Goal: Task Accomplishment & Management: Manage account settings

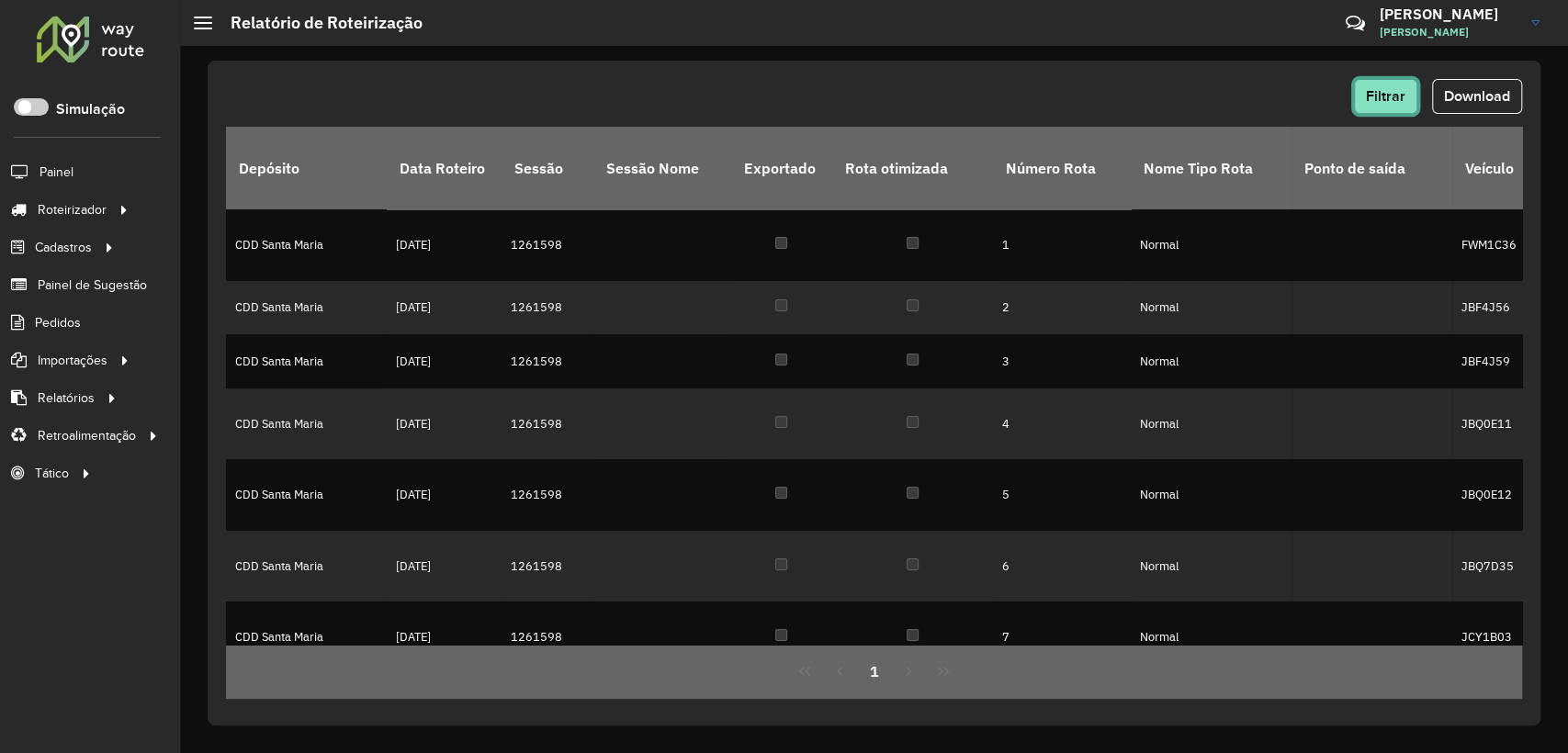
drag, startPoint x: 1388, startPoint y: 100, endPoint x: 1233, endPoint y: 83, distance: 155.9
click at [1233, 83] on div "Filtrar Download" at bounding box center [873, 97] width 1296 height 35
click at [1462, 83] on button "Download" at bounding box center [1477, 97] width 90 height 35
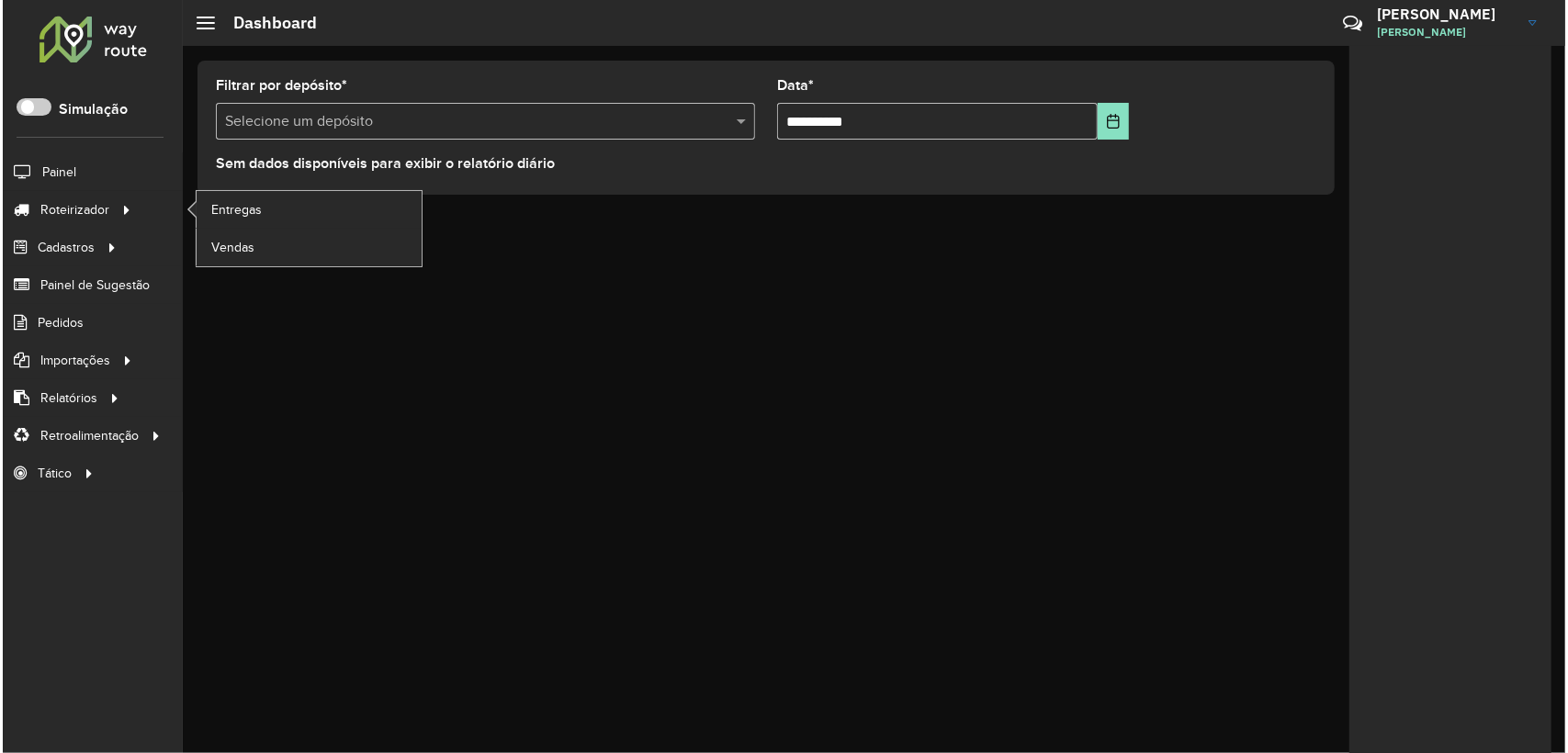
scroll to position [11, 6]
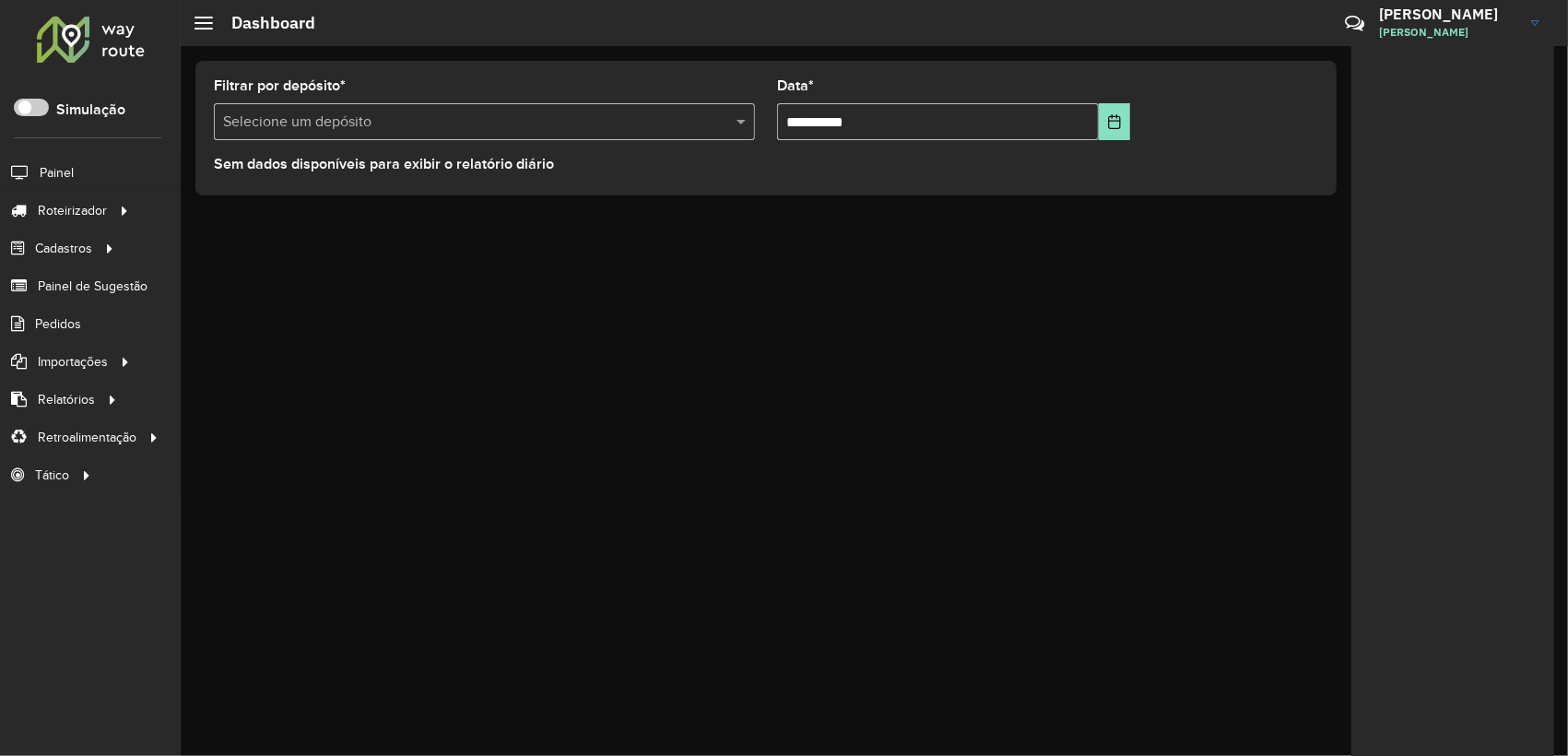
click at [32, 95] on div "Roteirizador AmbevTech Simulação Painel Roteirizador Entregas Vendas Cadastros …" at bounding box center [90, 378] width 180 height 756
click at [32, 102] on span at bounding box center [31, 107] width 35 height 17
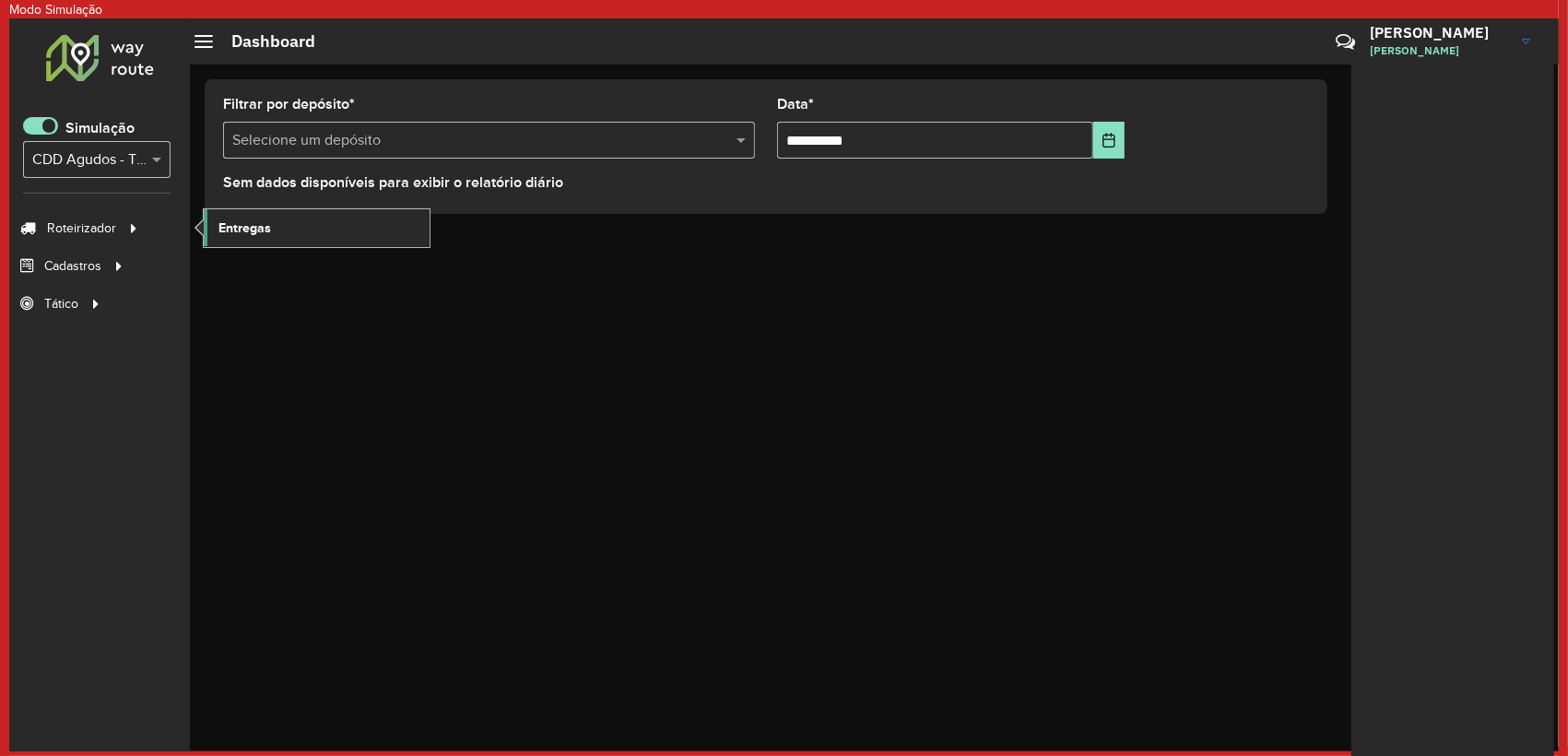
click at [234, 234] on span "Entregas" at bounding box center [245, 228] width 53 height 19
click at [32, 128] on span at bounding box center [40, 126] width 35 height 17
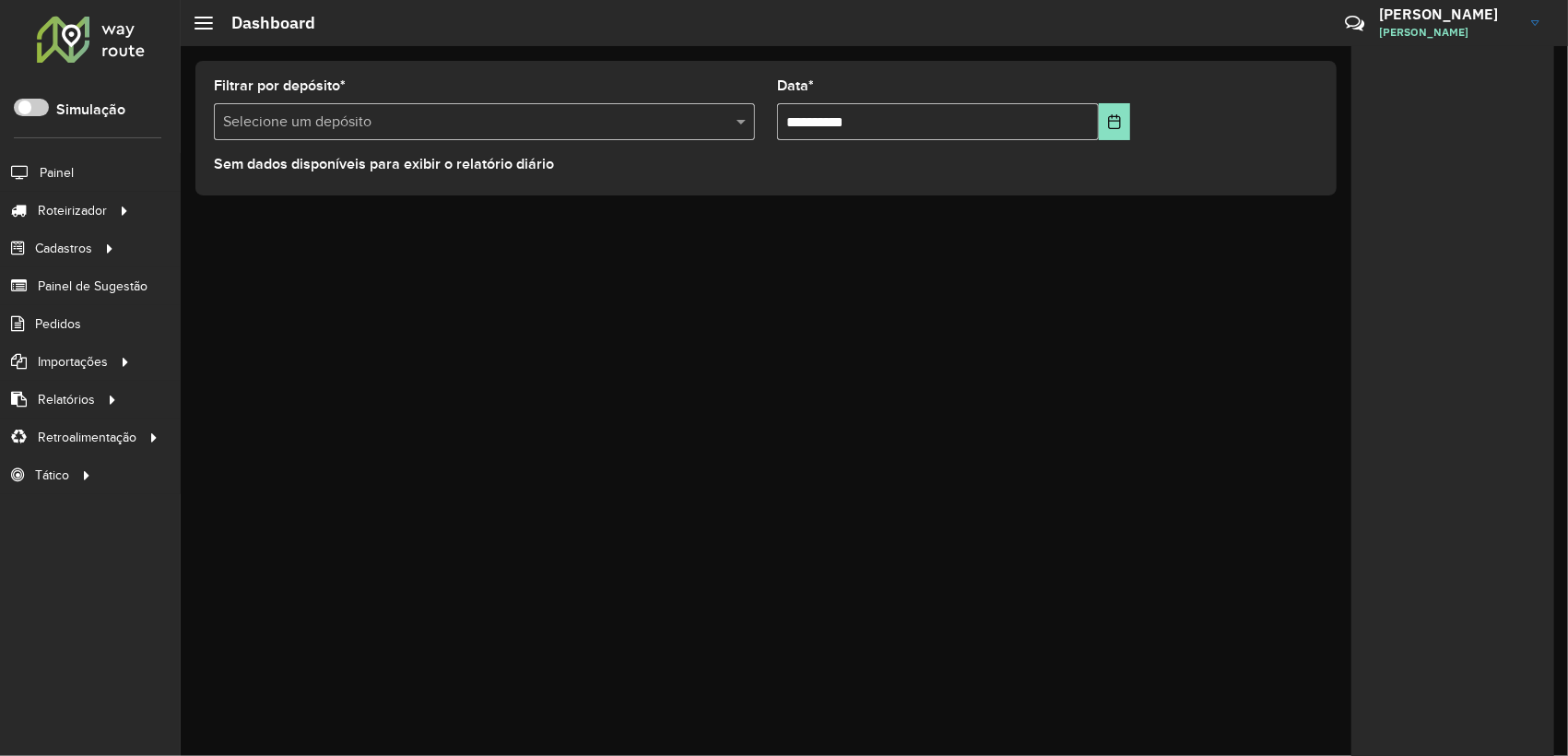
click at [266, 208] on div "**********" at bounding box center [765, 128] width 1171 height 164
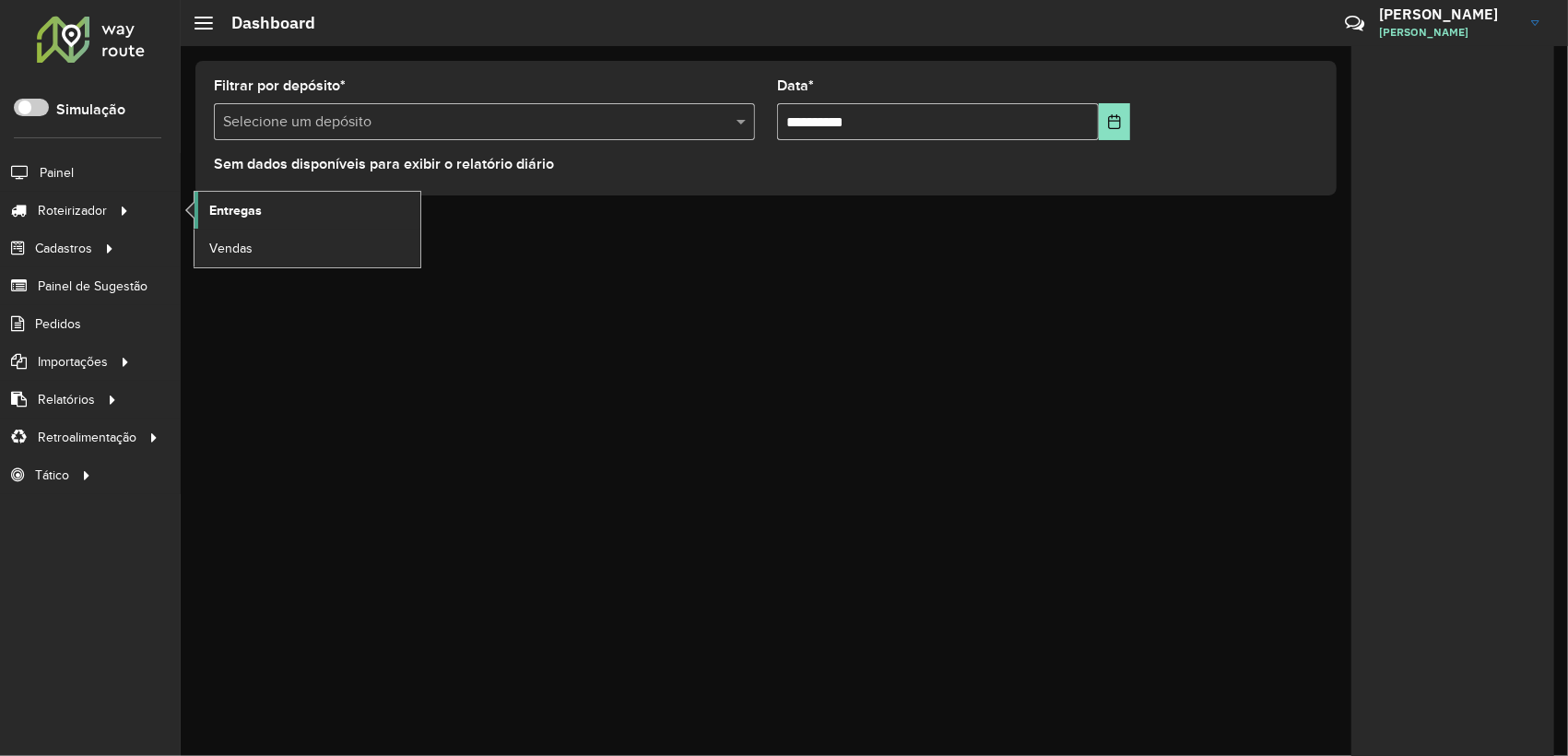
click at [324, 212] on link "Entregas" at bounding box center [307, 210] width 225 height 36
click at [293, 222] on link "Entregas" at bounding box center [307, 210] width 225 height 36
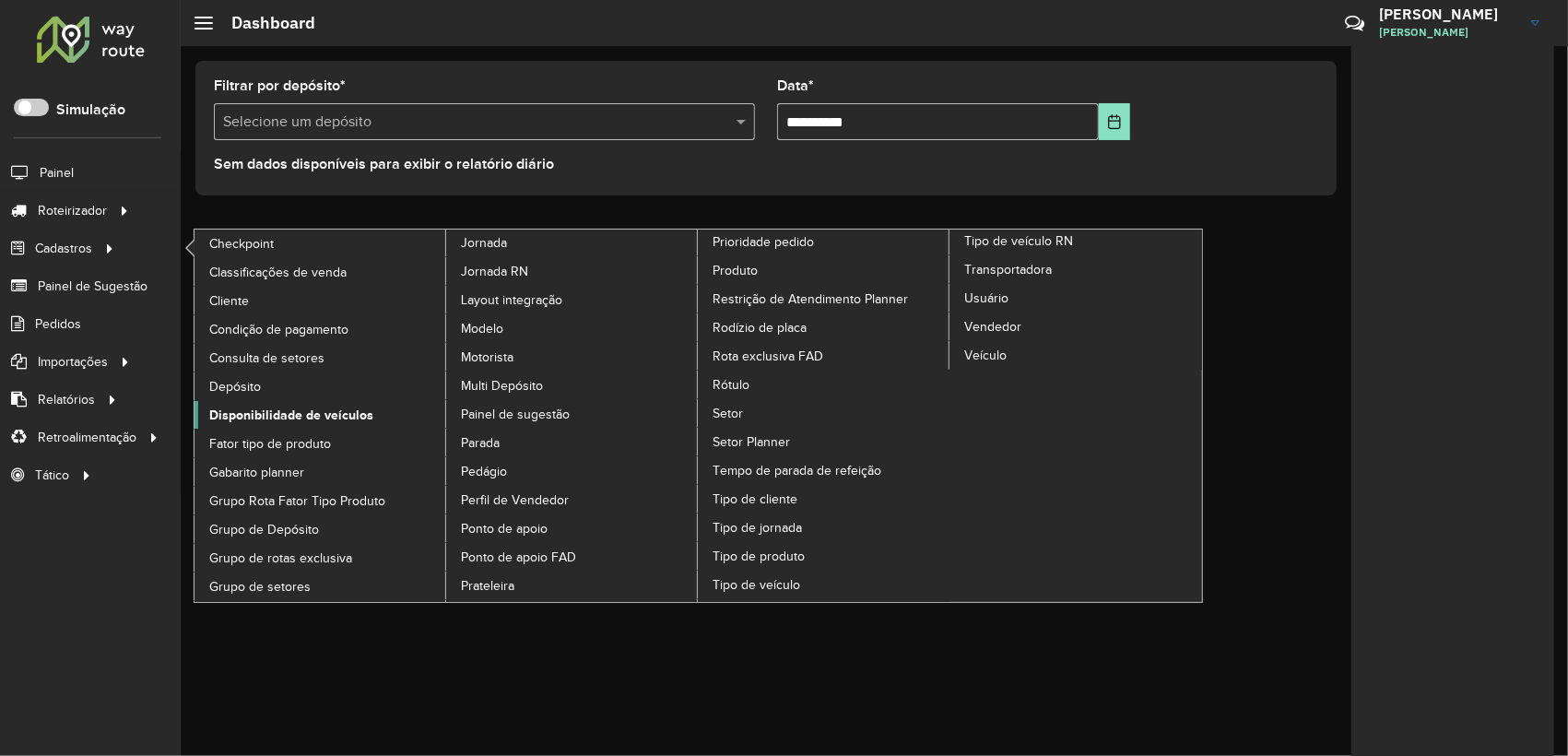
click at [297, 415] on span "Disponibilidade de veículos" at bounding box center [291, 415] width 164 height 19
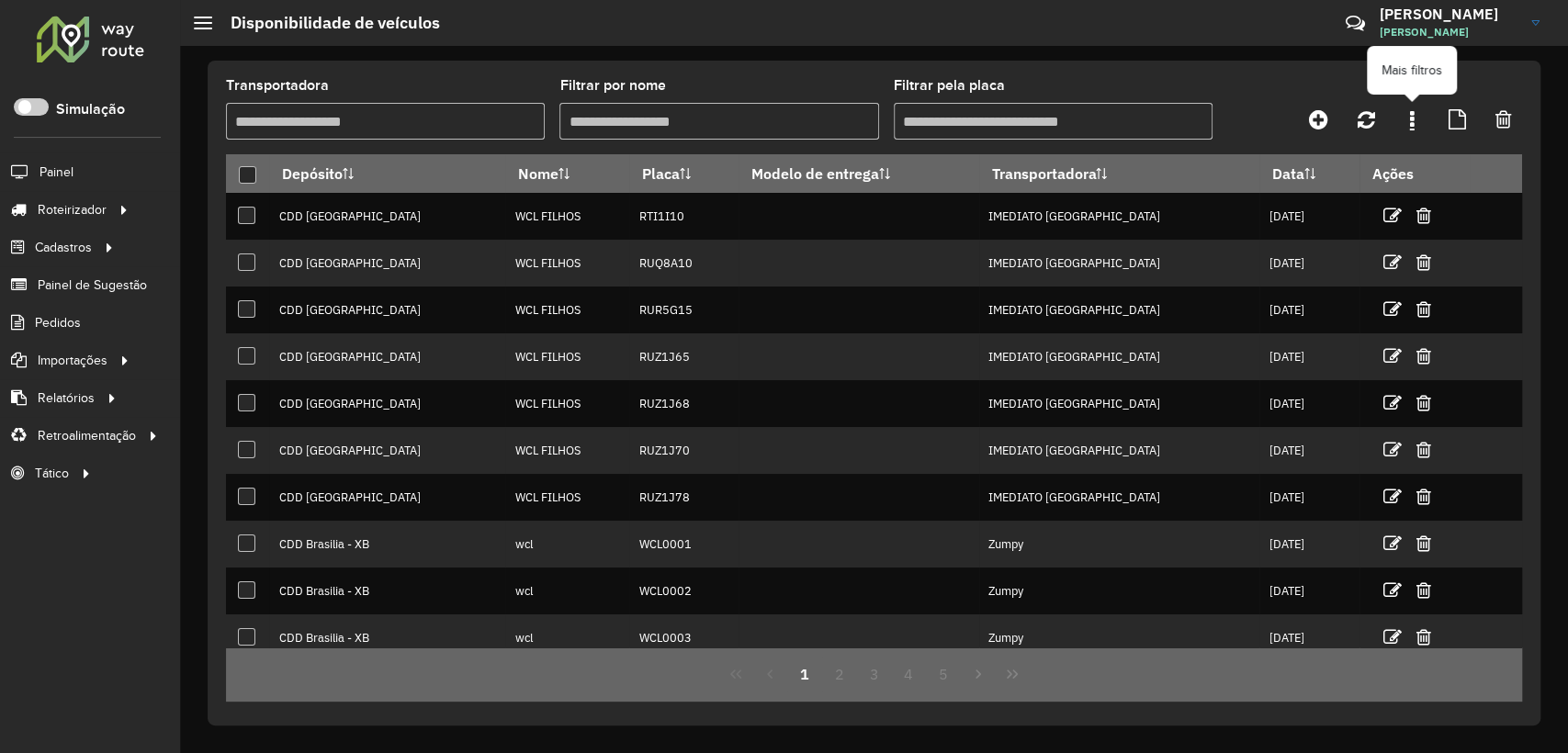
click at [1416, 120] on link at bounding box center [1411, 119] width 36 height 33
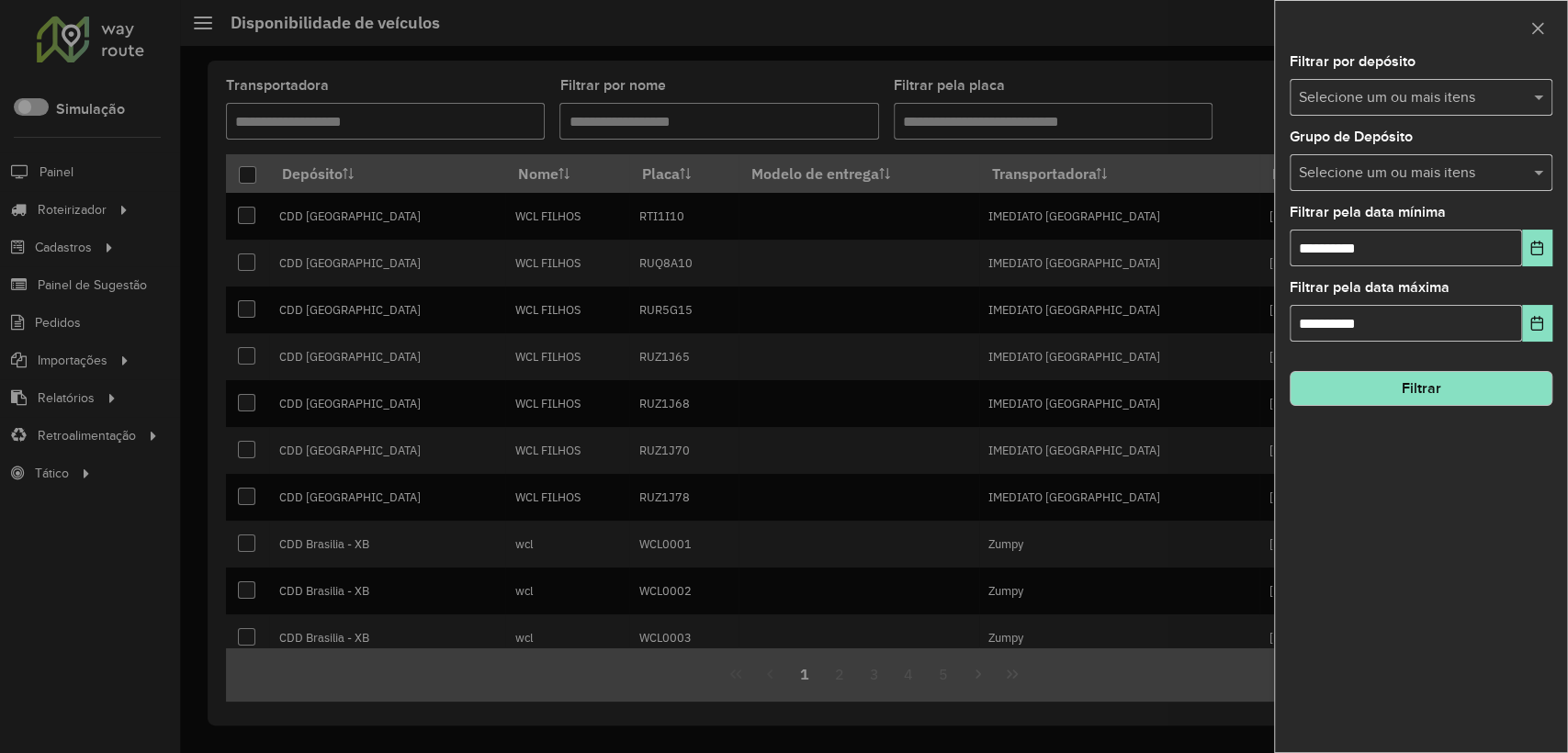
click at [1361, 170] on input "text" at bounding box center [1411, 173] width 235 height 22
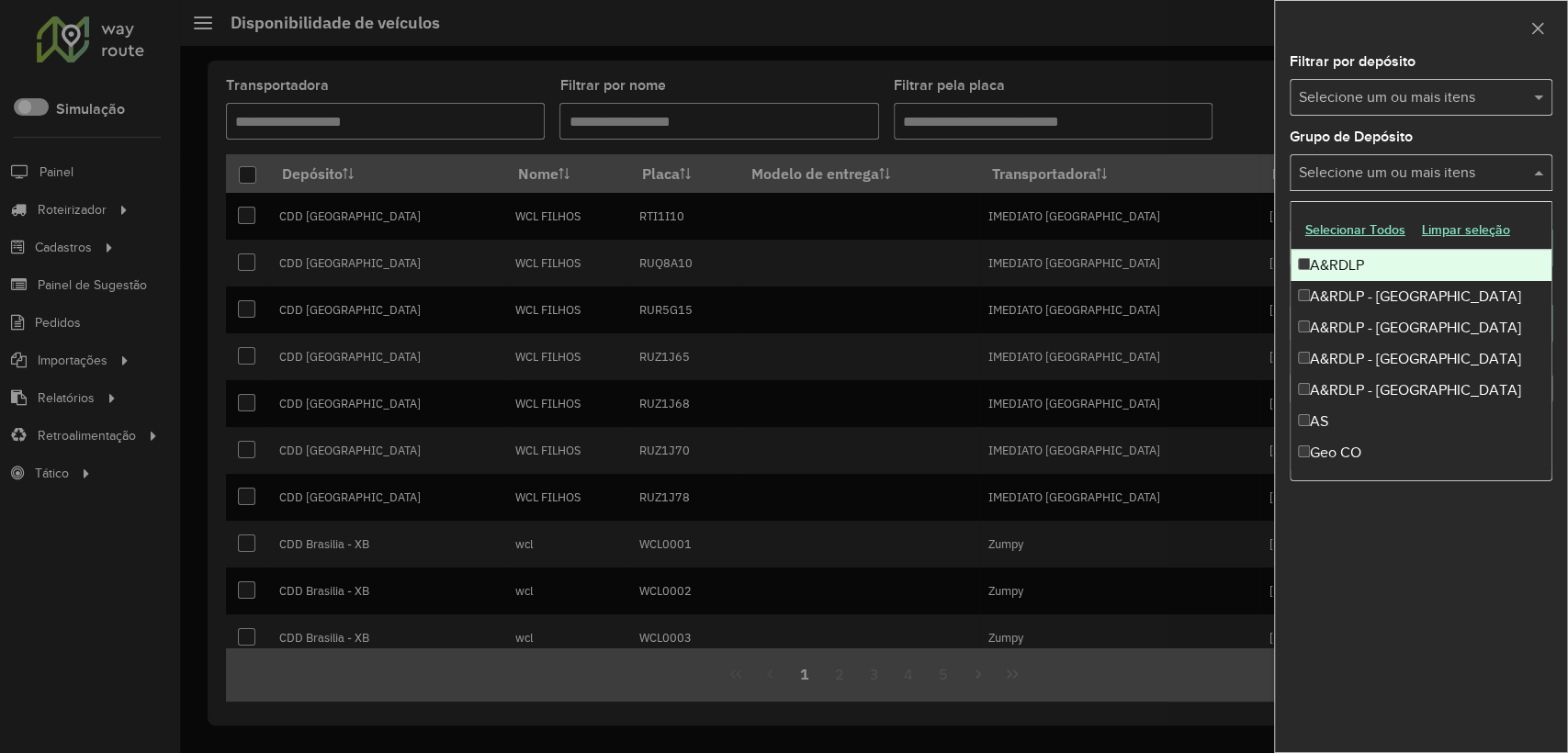
click at [1401, 130] on label "Grupo de Depósito" at bounding box center [1351, 137] width 123 height 22
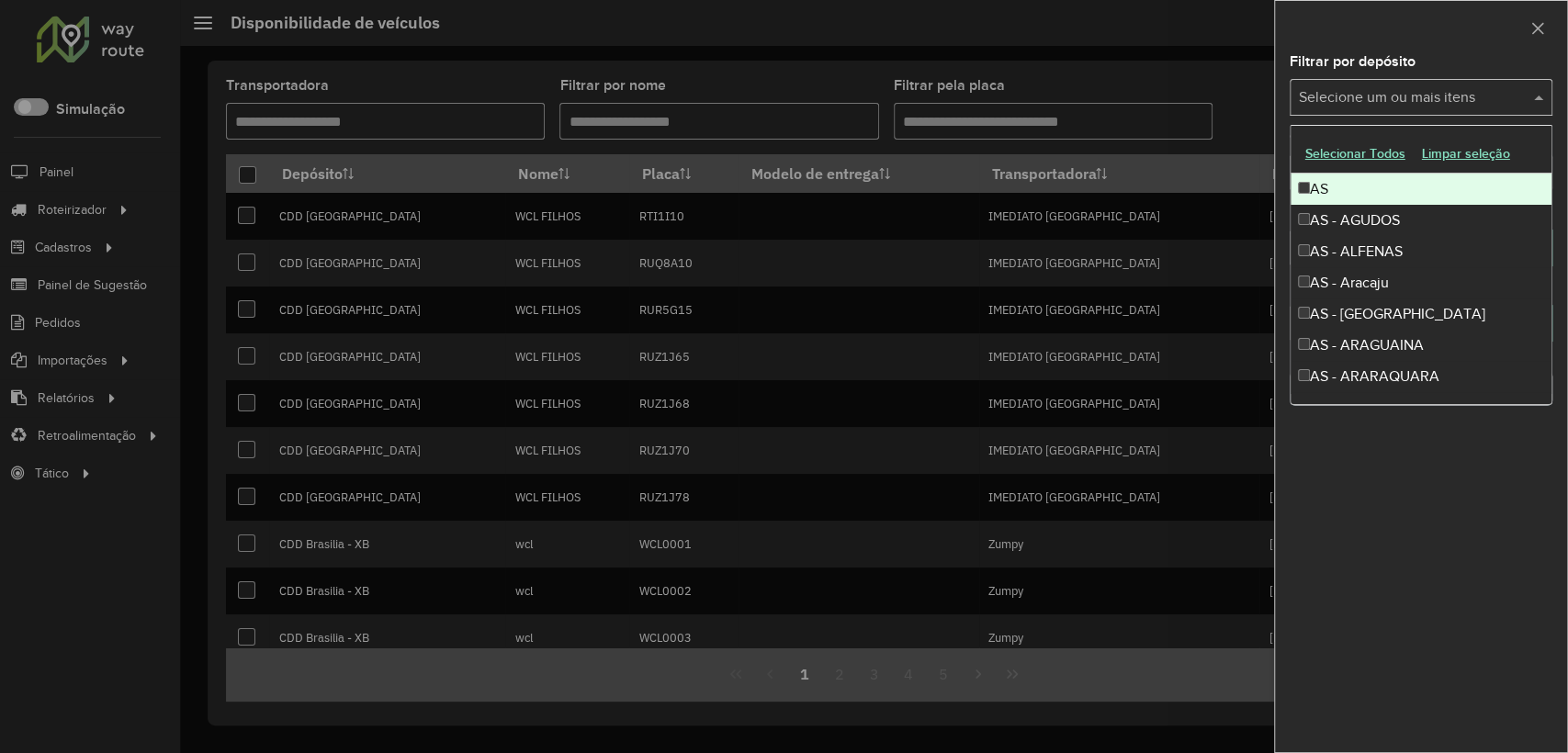
click at [1393, 97] on input "text" at bounding box center [1411, 97] width 235 height 22
click at [1398, 32] on div at bounding box center [1421, 28] width 292 height 54
click at [1399, 104] on input "text" at bounding box center [1411, 97] width 235 height 22
type input "*****"
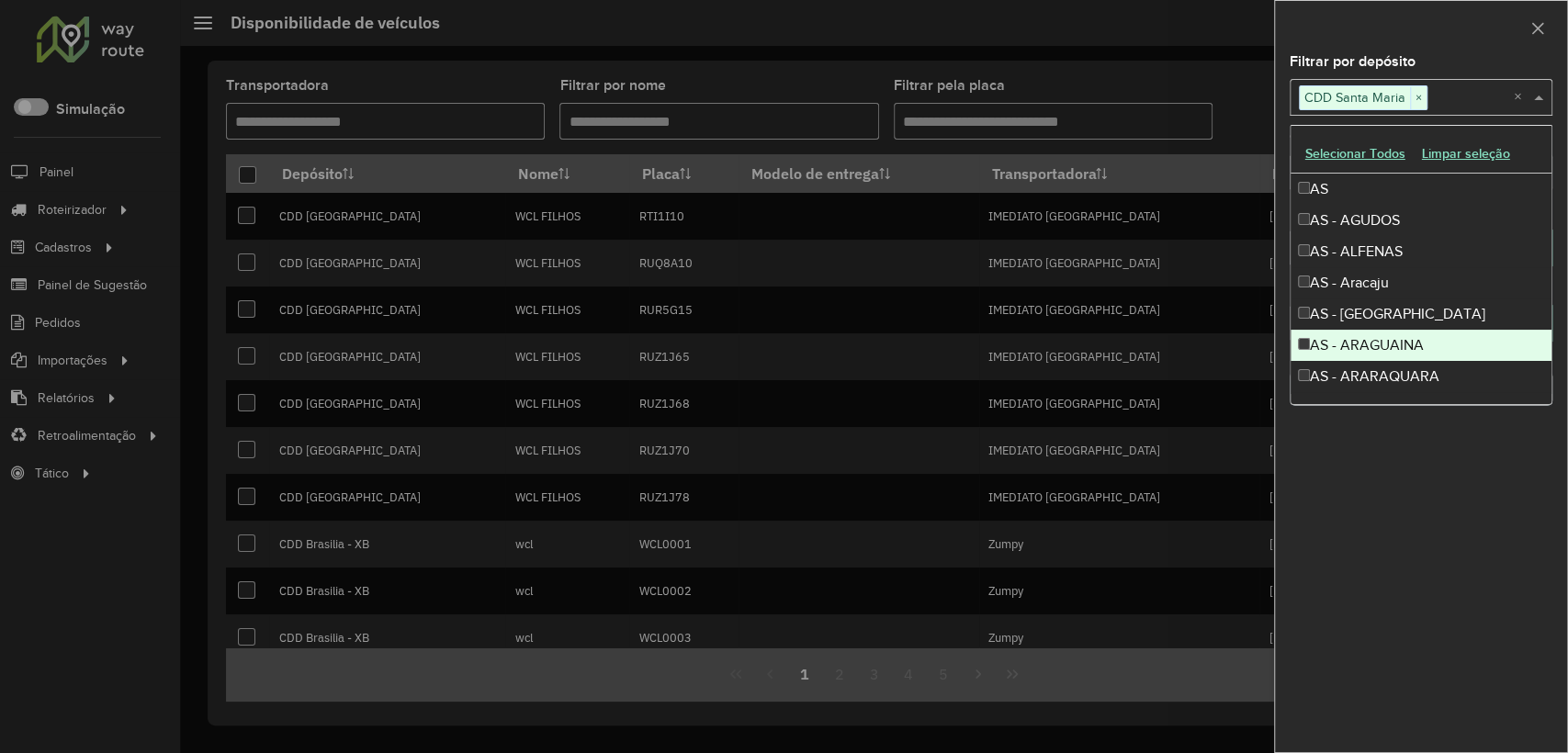
click at [1455, 46] on div at bounding box center [1421, 28] width 292 height 54
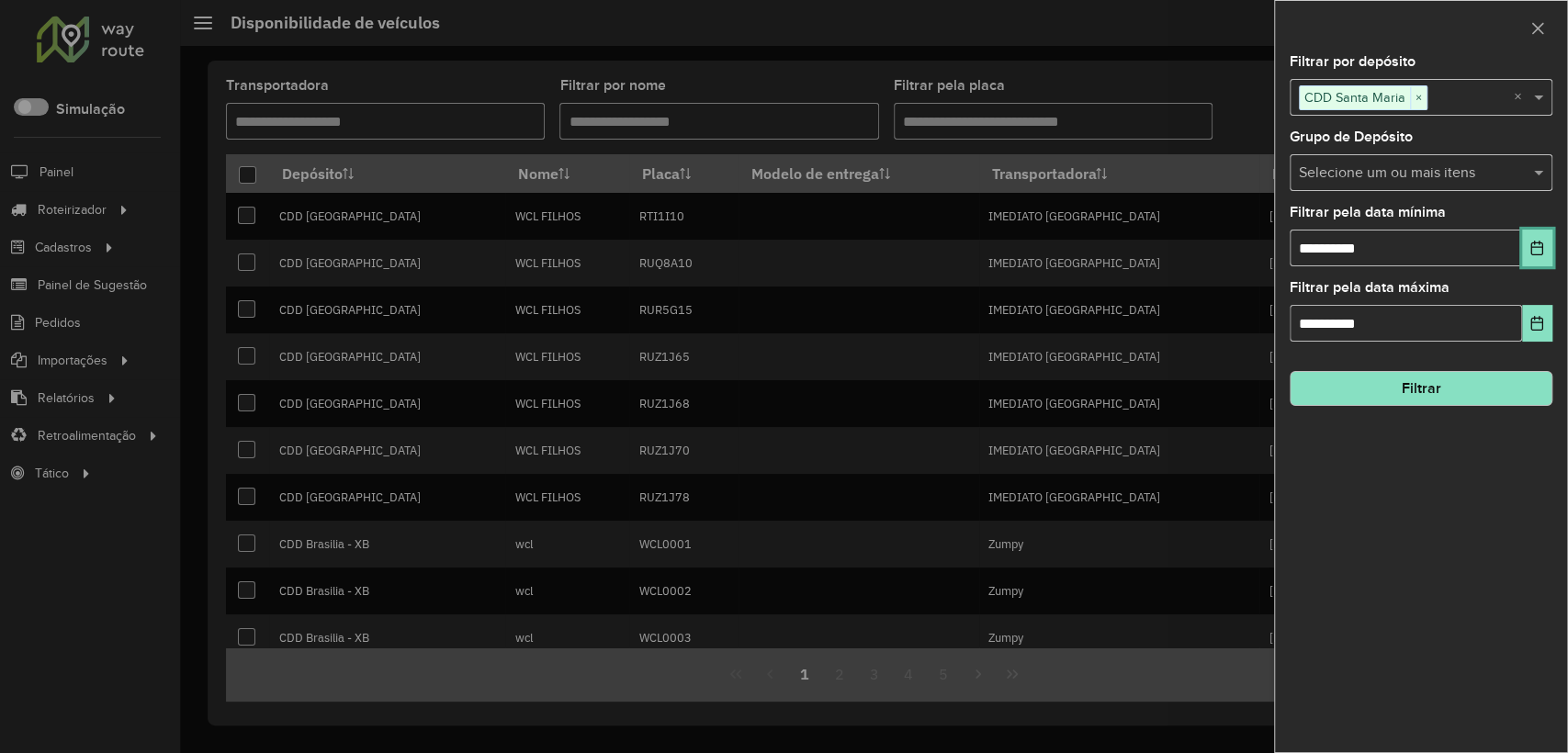
click at [1538, 243] on icon "Choose Date" at bounding box center [1536, 247] width 11 height 14
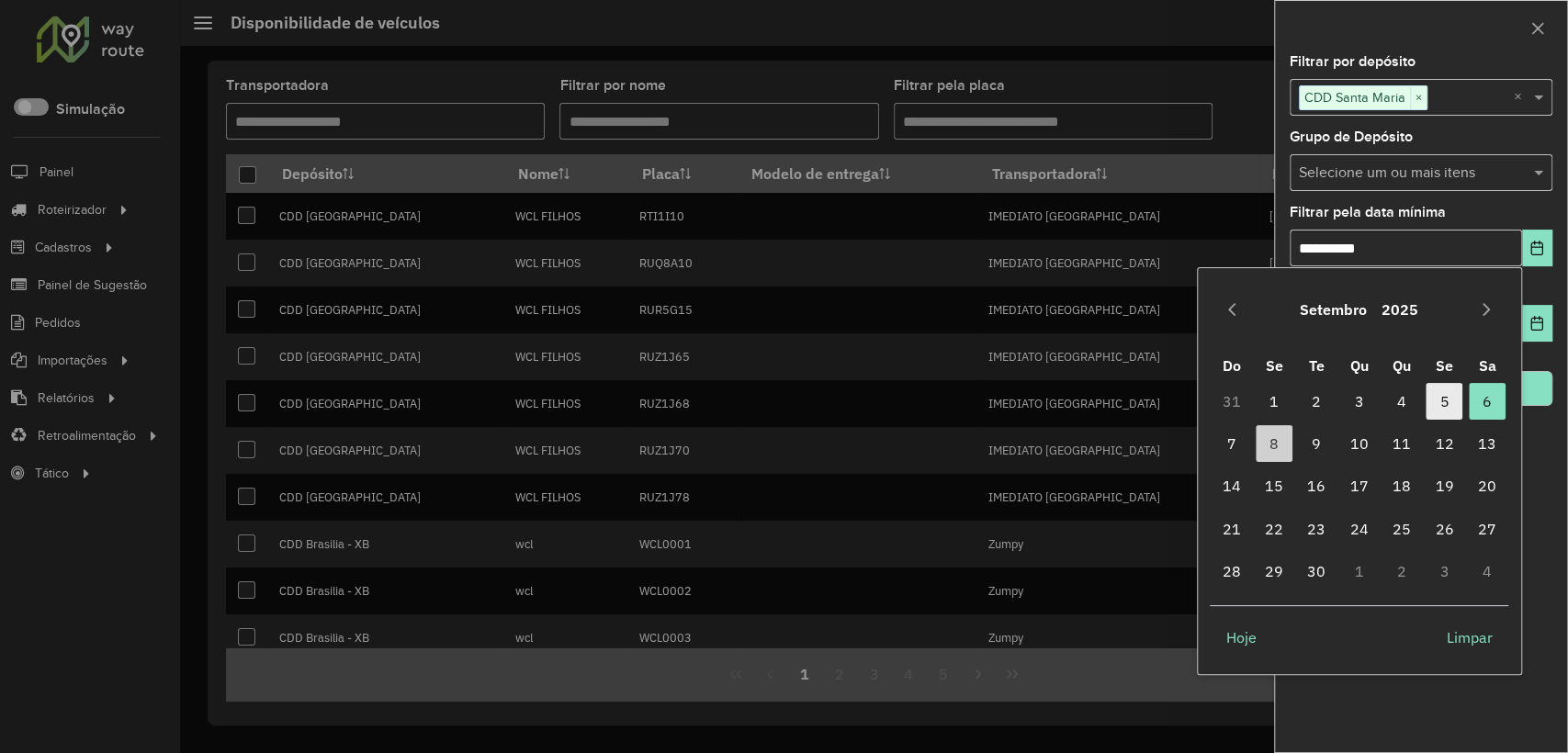
click at [1441, 404] on span "5" at bounding box center [1444, 401] width 36 height 36
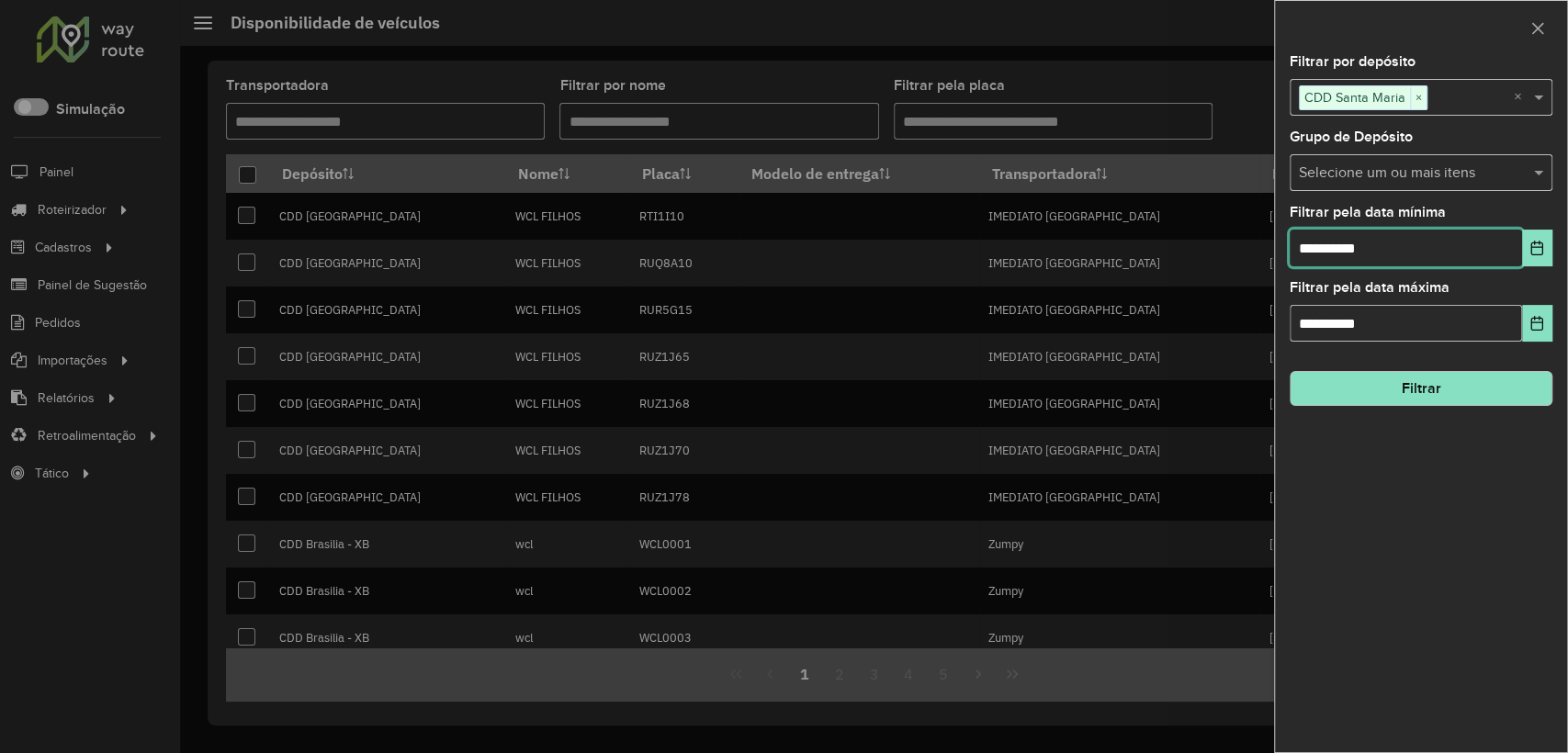
type input "**********"
click at [1522, 256] on button "Choose Date" at bounding box center [1537, 247] width 31 height 36
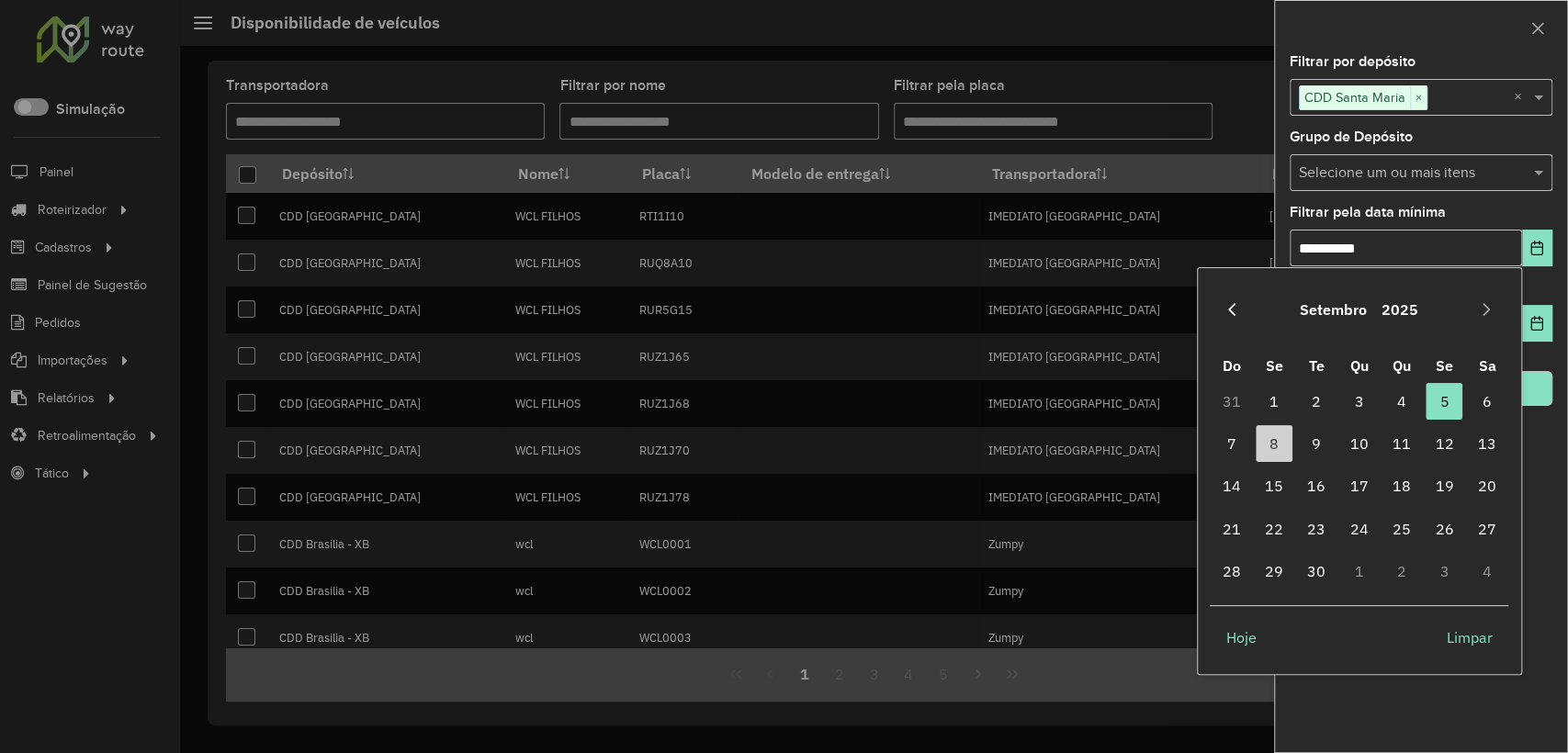
click at [1232, 307] on icon "Previous Month" at bounding box center [1232, 309] width 8 height 12
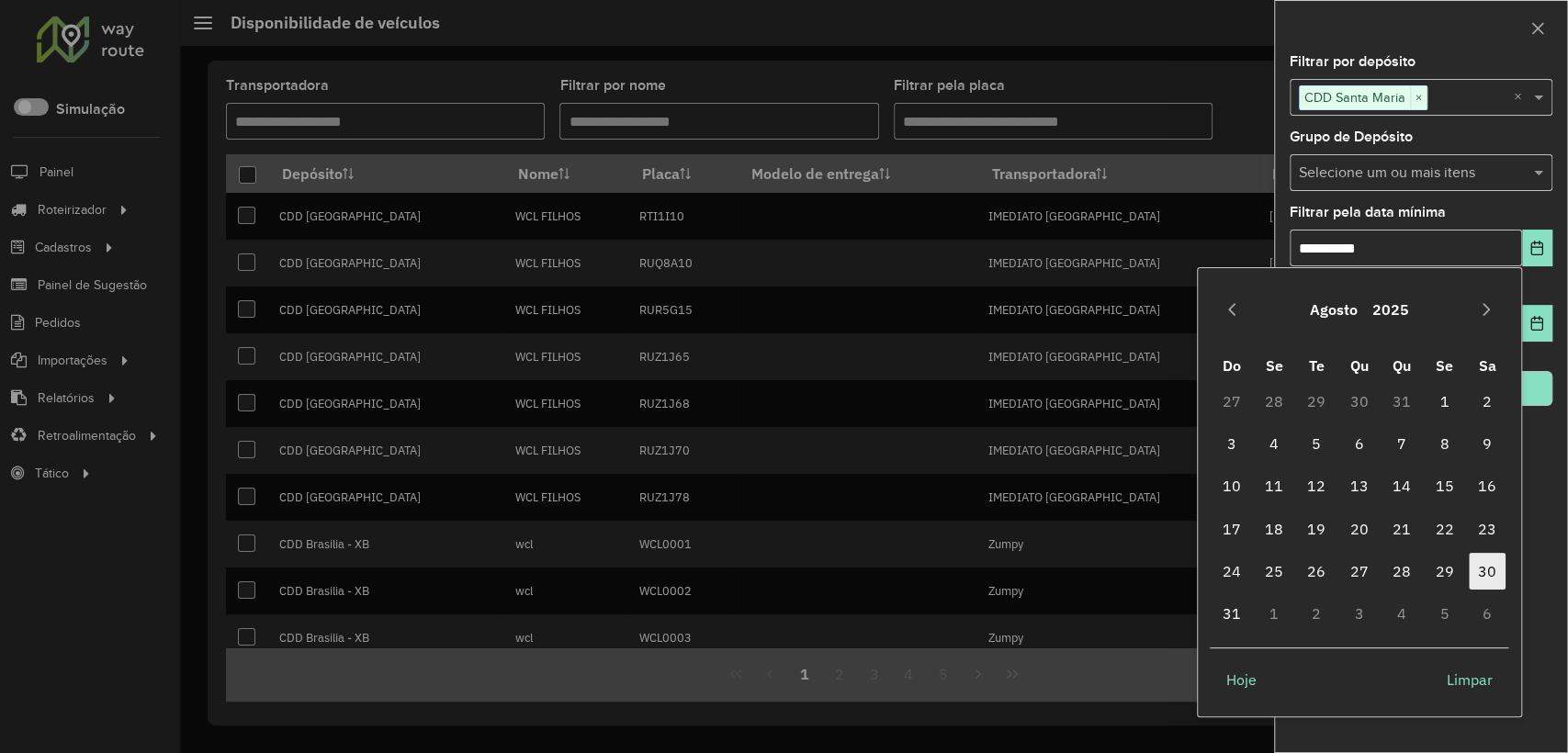
click at [1488, 564] on span "30" at bounding box center [1487, 571] width 36 height 36
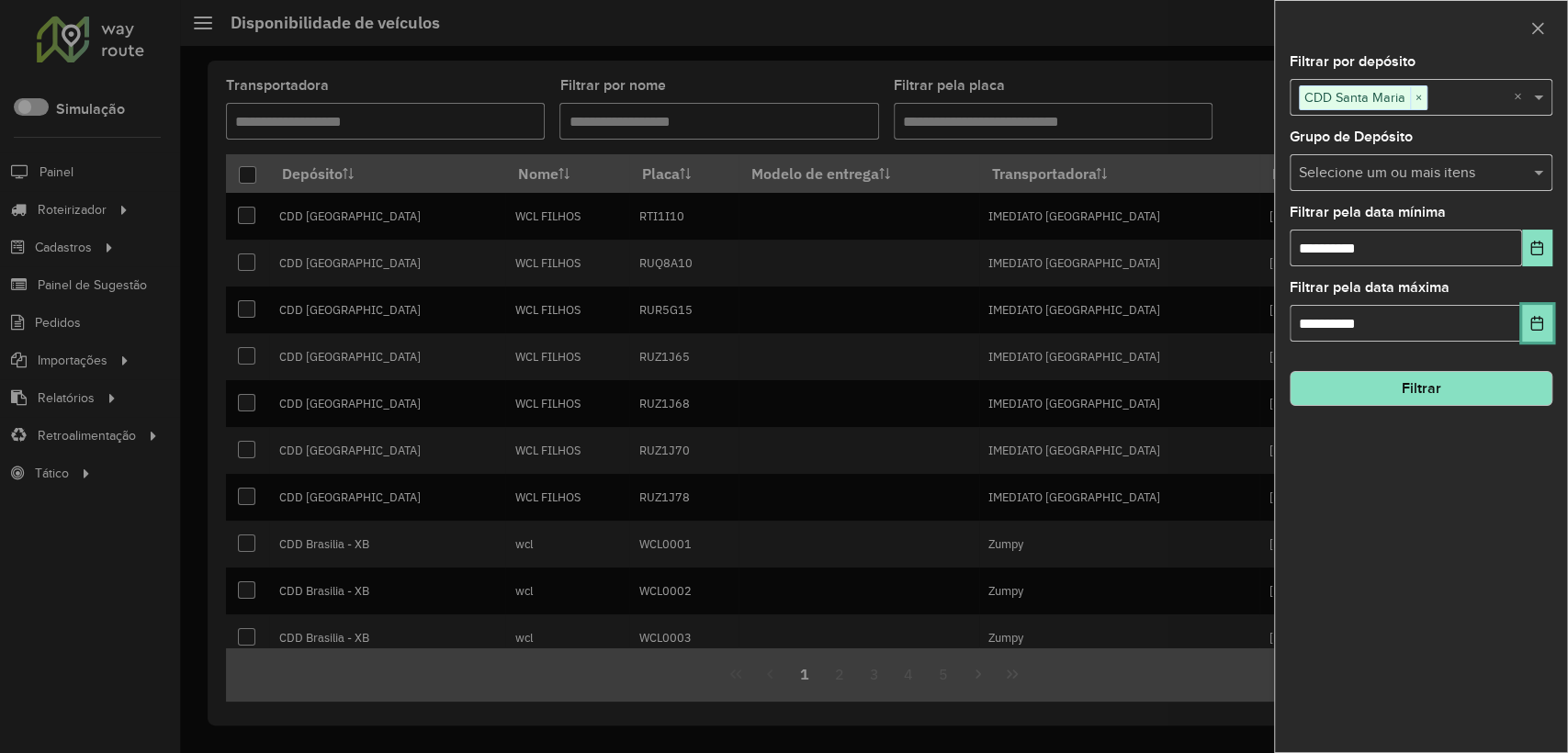
click at [1525, 326] on button "Choose Date" at bounding box center [1537, 323] width 31 height 36
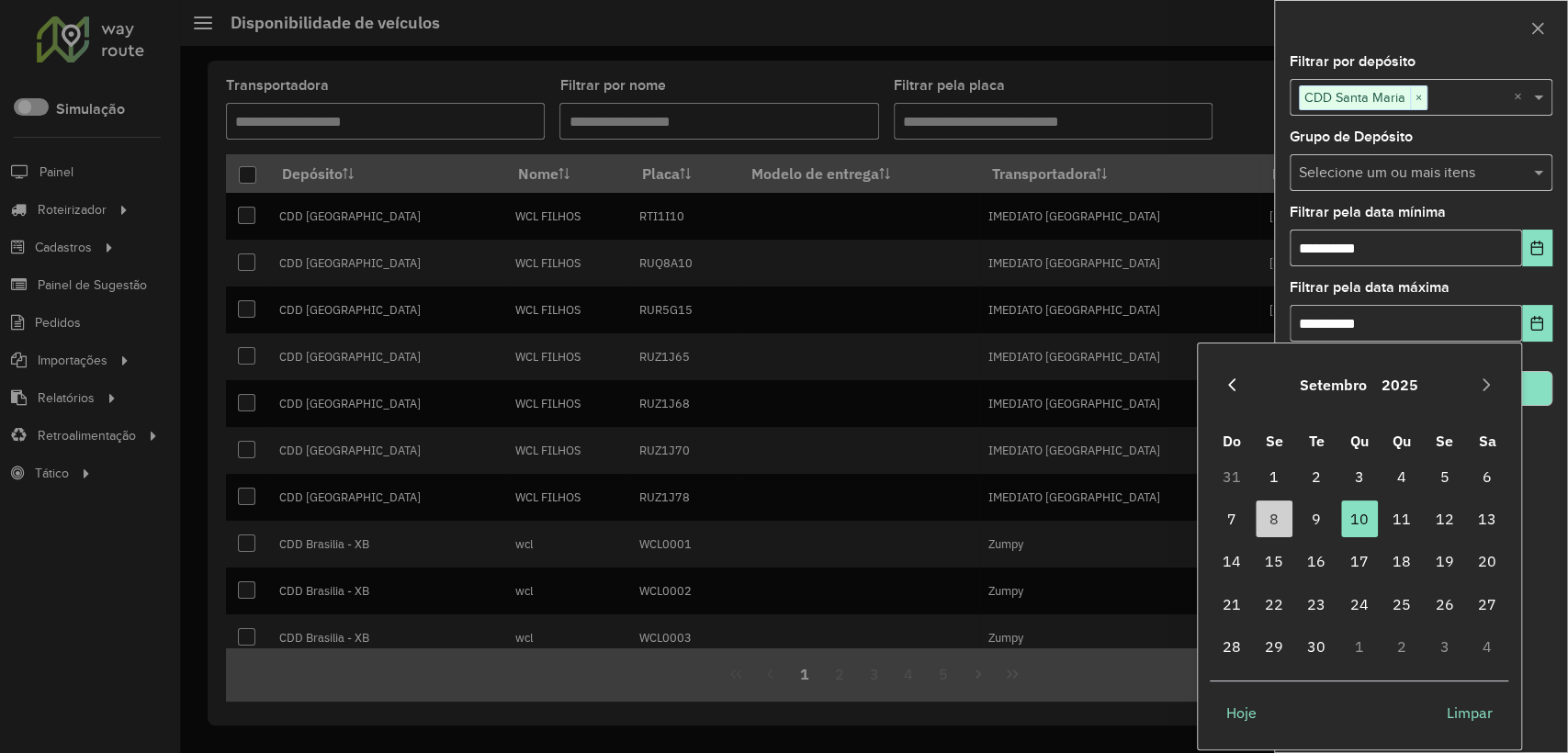
click at [1236, 385] on icon "Previous Month" at bounding box center [1231, 384] width 14 height 14
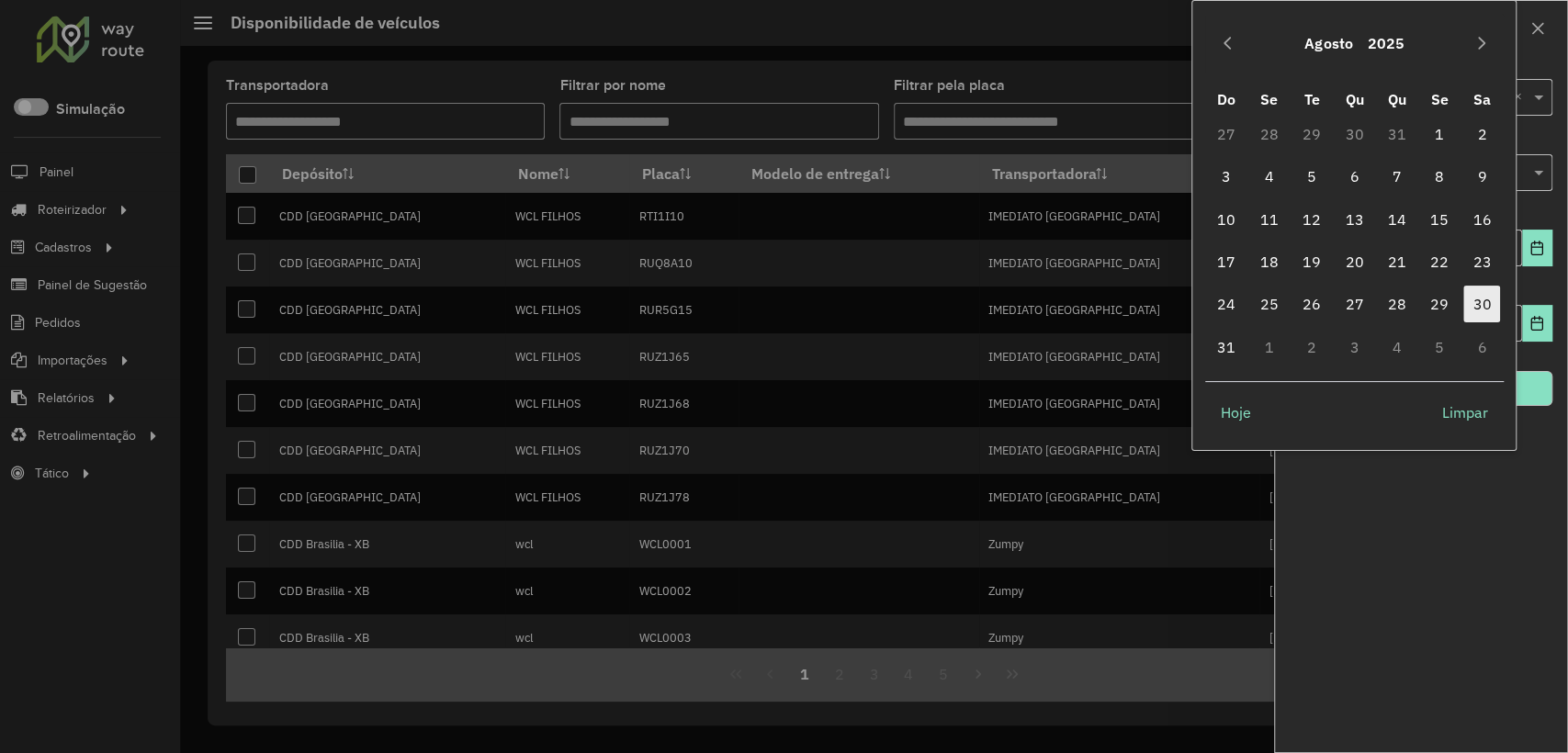
click at [1476, 307] on span "30" at bounding box center [1481, 304] width 36 height 36
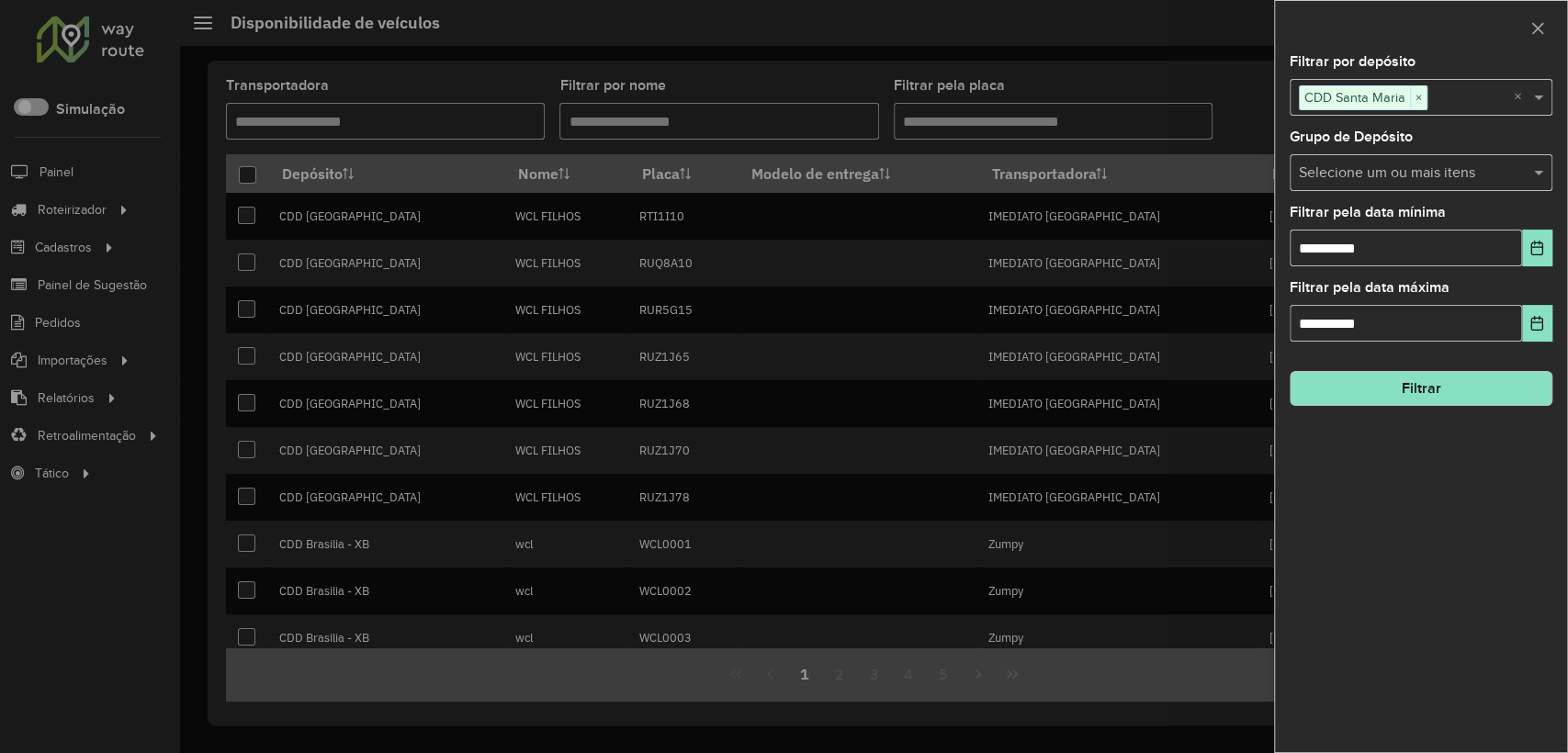
click at [1411, 389] on button "Filtrar" at bounding box center [1421, 388] width 263 height 35
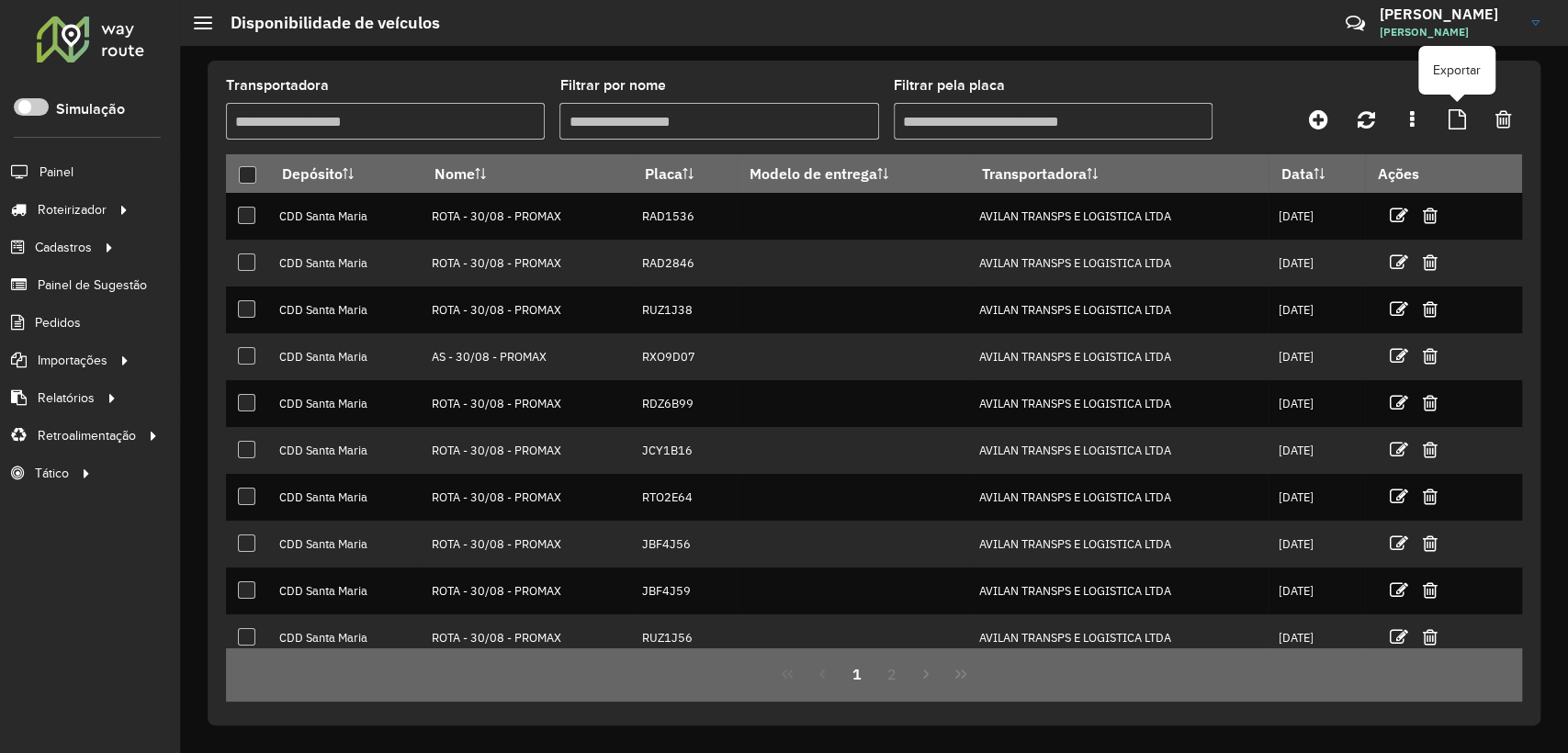
click at [1455, 121] on icon at bounding box center [1457, 118] width 17 height 20
click at [74, 37] on div at bounding box center [91, 38] width 111 height 48
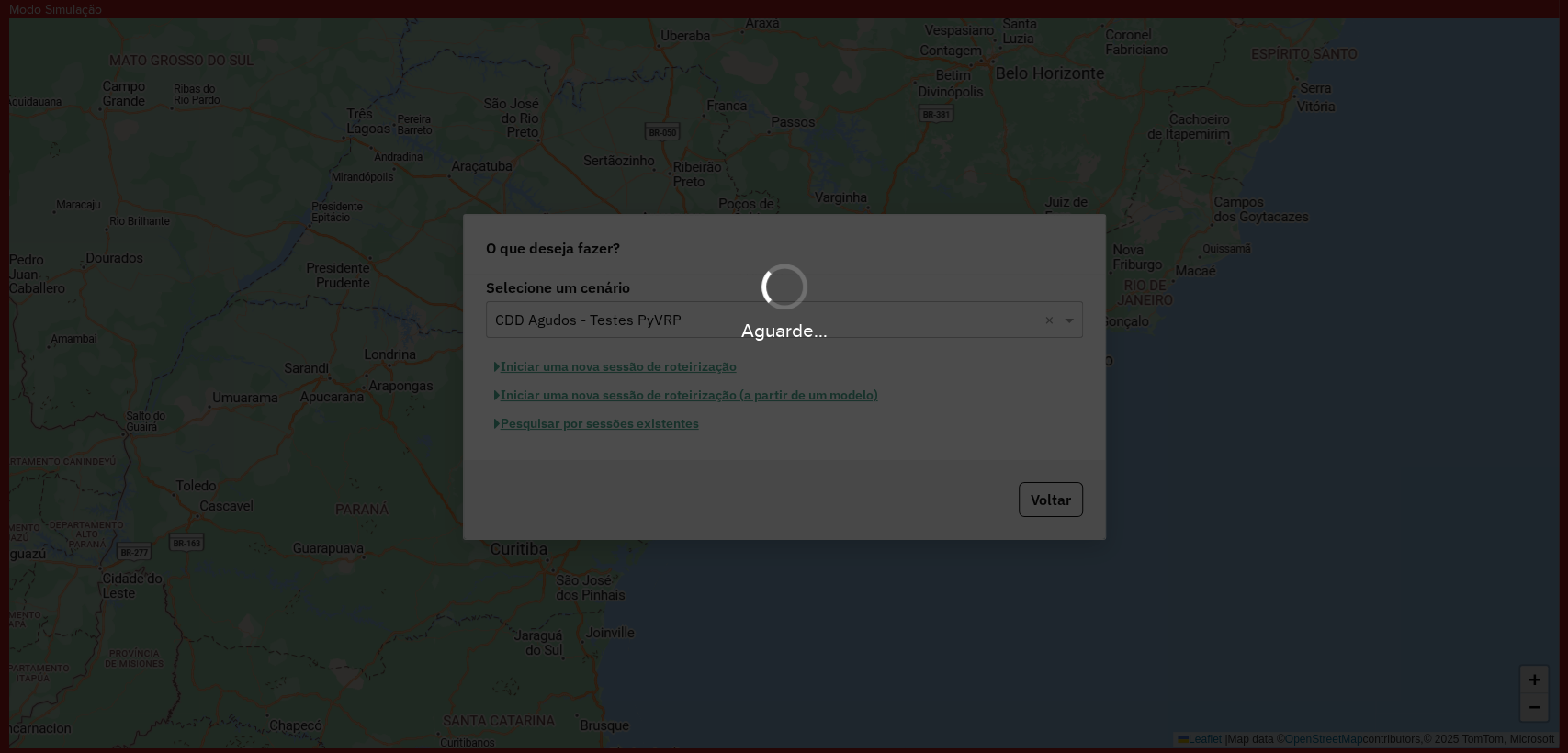
click at [565, 340] on div "Aguarde..." at bounding box center [784, 331] width 1568 height 29
click at [619, 367] on div "Aguarde..." at bounding box center [784, 376] width 1568 height 753
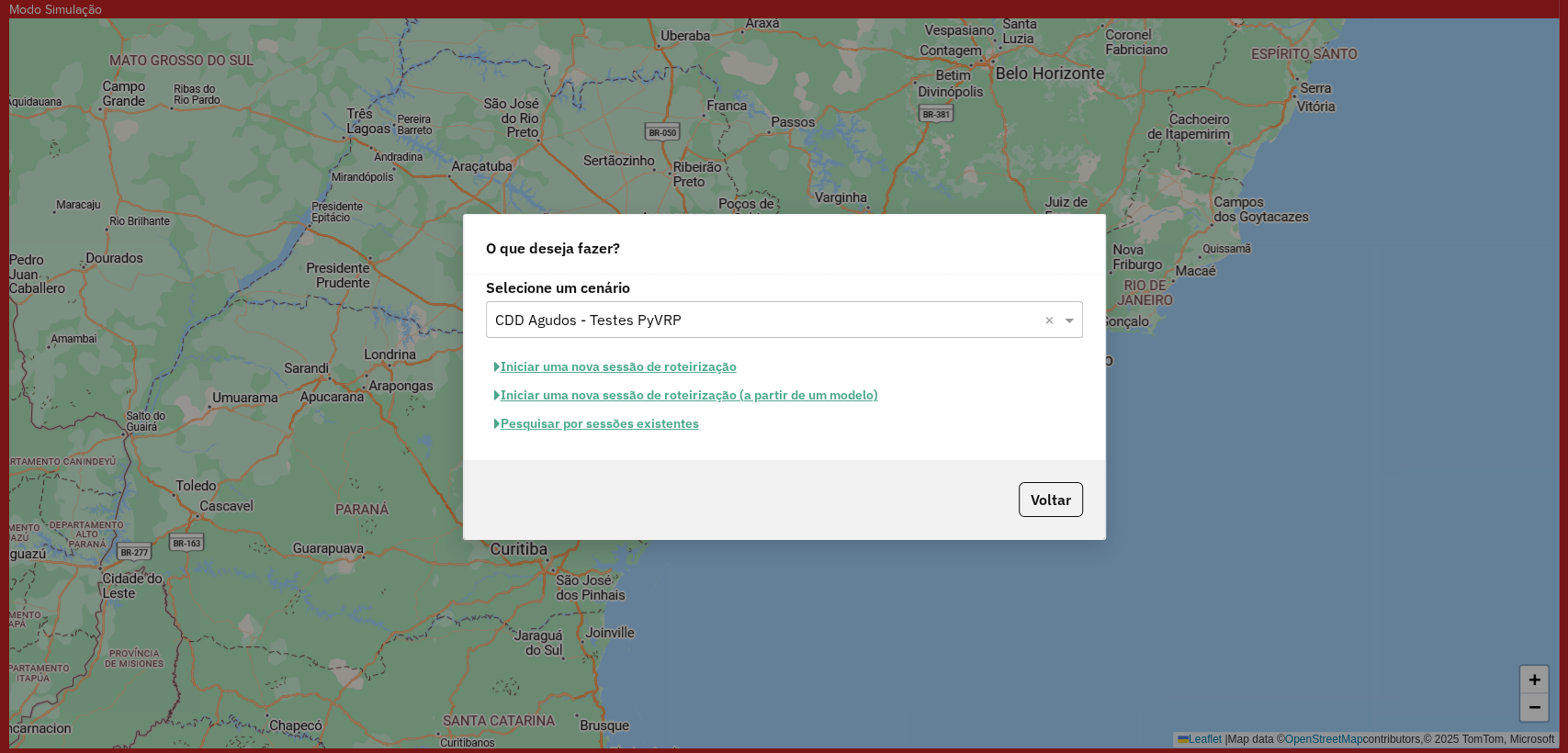
click at [619, 427] on button "Pesquisar por sessões existentes" at bounding box center [596, 424] width 222 height 29
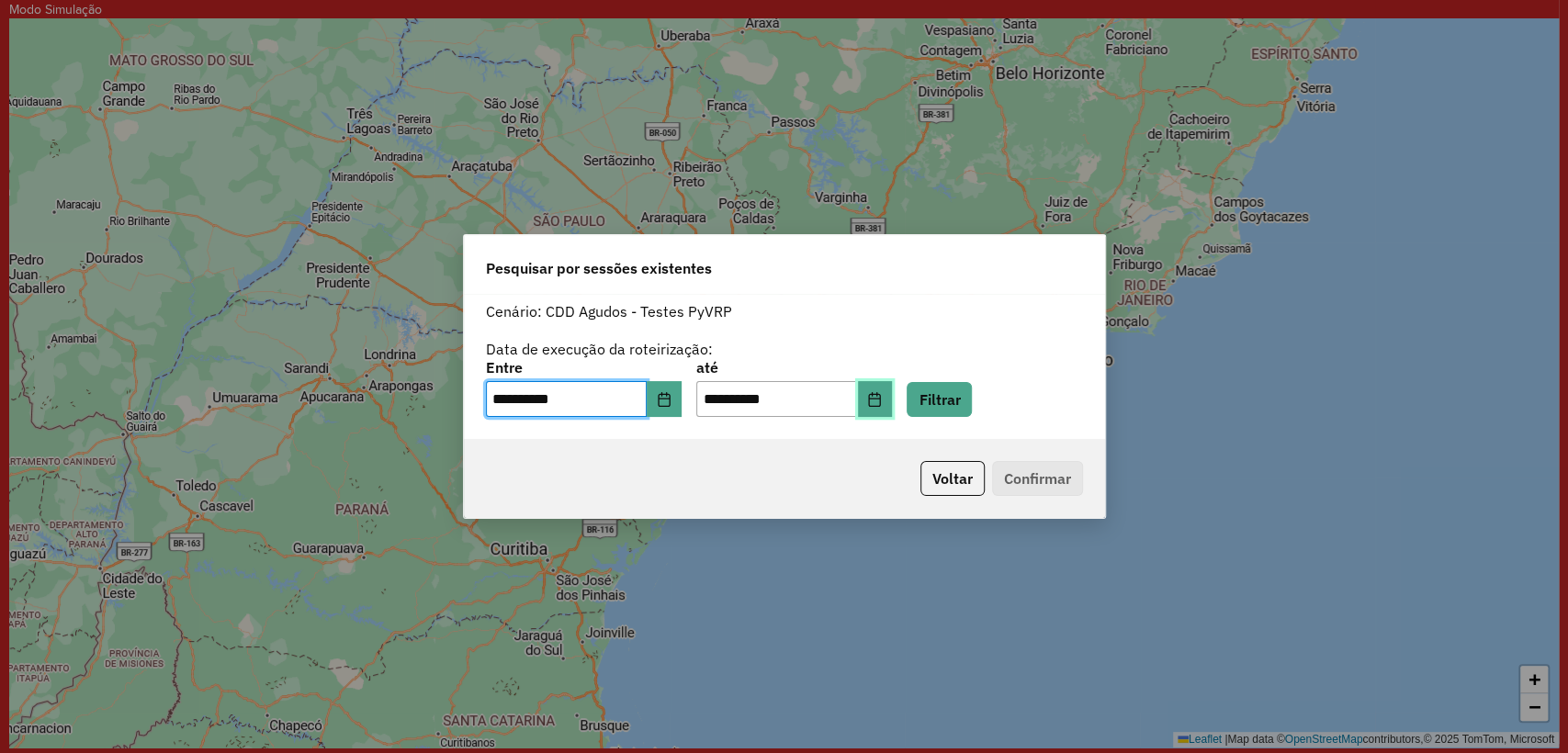
click at [882, 401] on icon "Choose Date" at bounding box center [873, 398] width 14 height 14
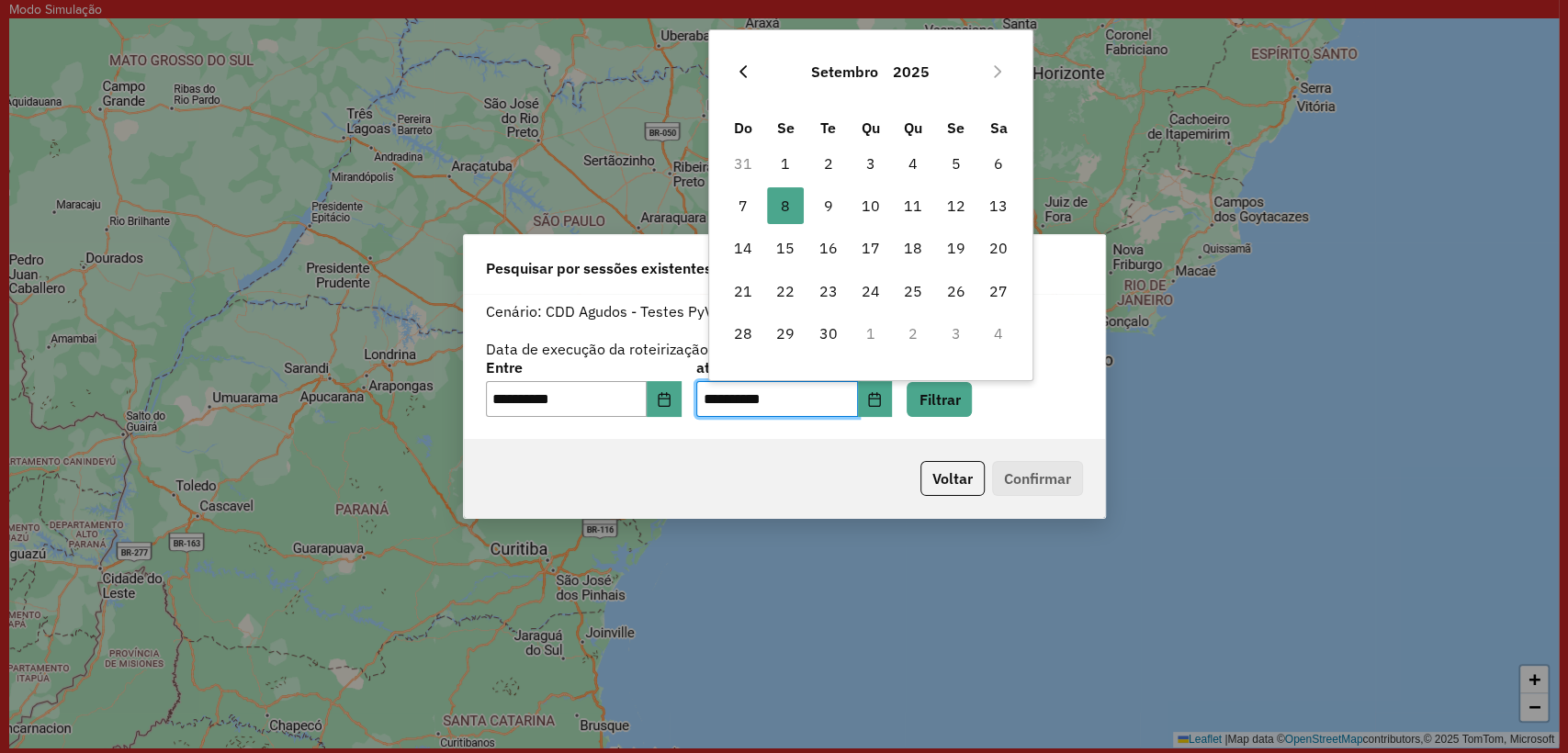
click at [750, 72] on button "Previous Month" at bounding box center [742, 72] width 30 height 30
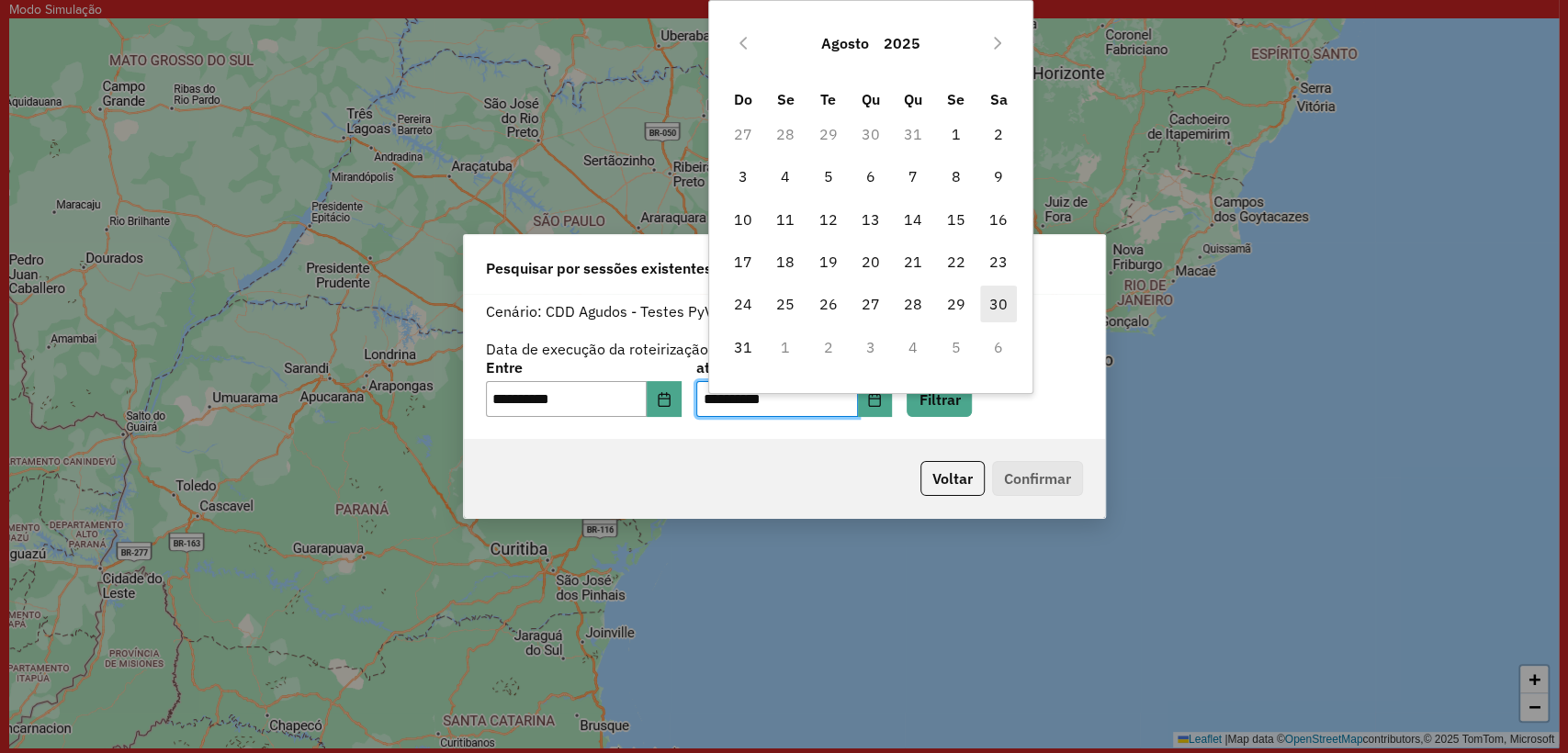
click at [1006, 306] on span "30" at bounding box center [999, 304] width 36 height 36
type input "**********"
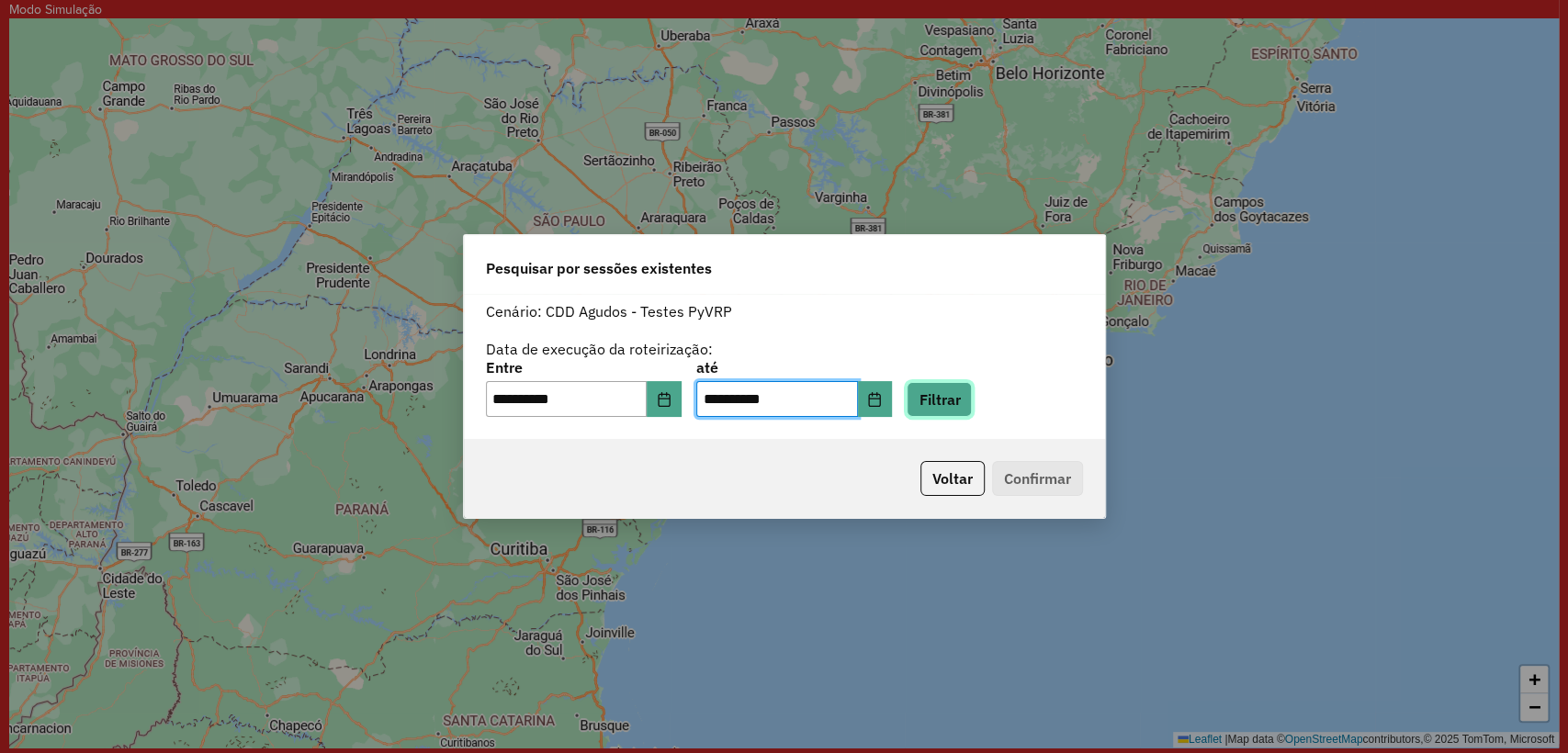
click at [972, 404] on button "Filtrar" at bounding box center [939, 399] width 65 height 35
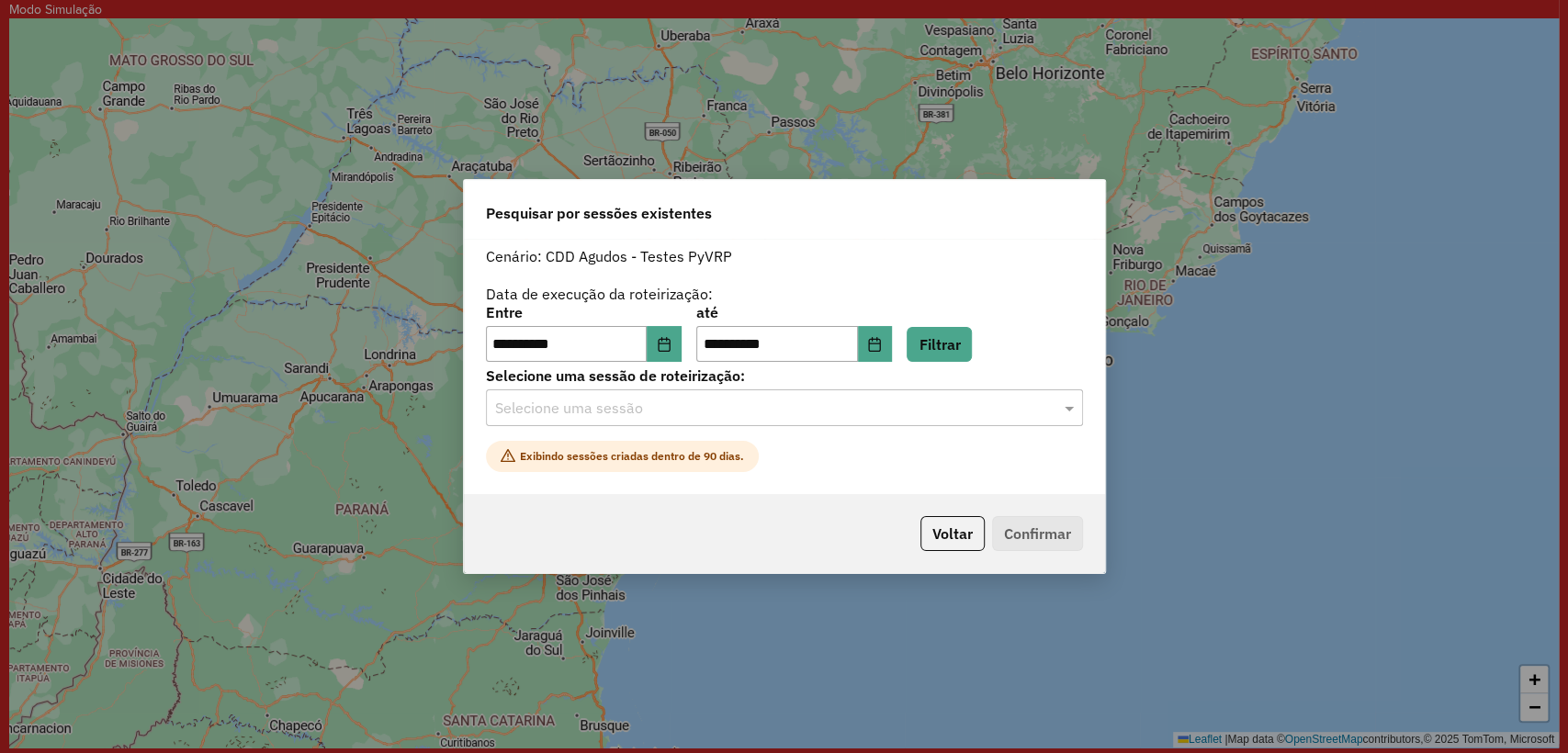
click at [744, 416] on input "text" at bounding box center [765, 408] width 542 height 22
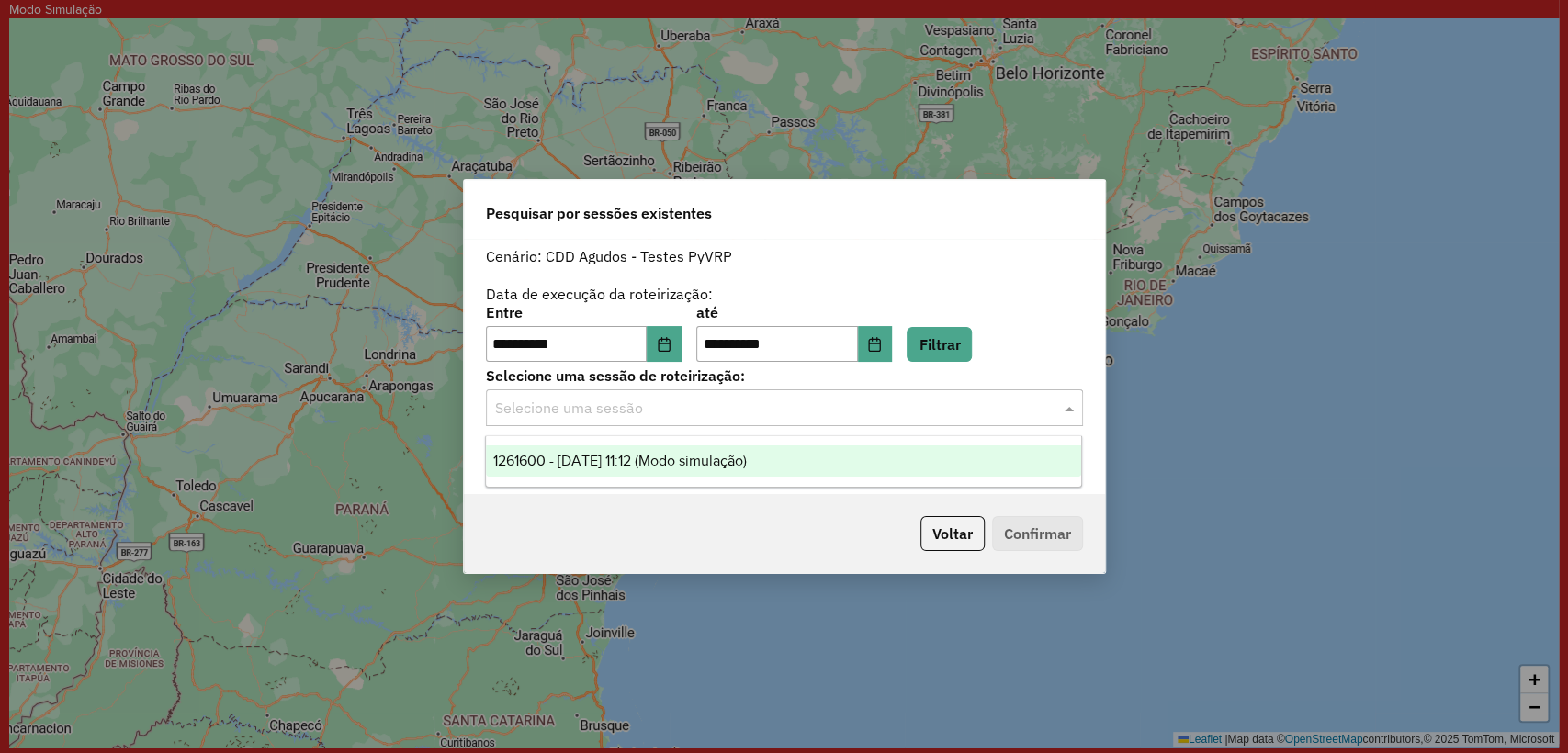
click at [745, 455] on span "1261600 - 30/08/2025 11:12 (Modo simulação)" at bounding box center [619, 461] width 253 height 15
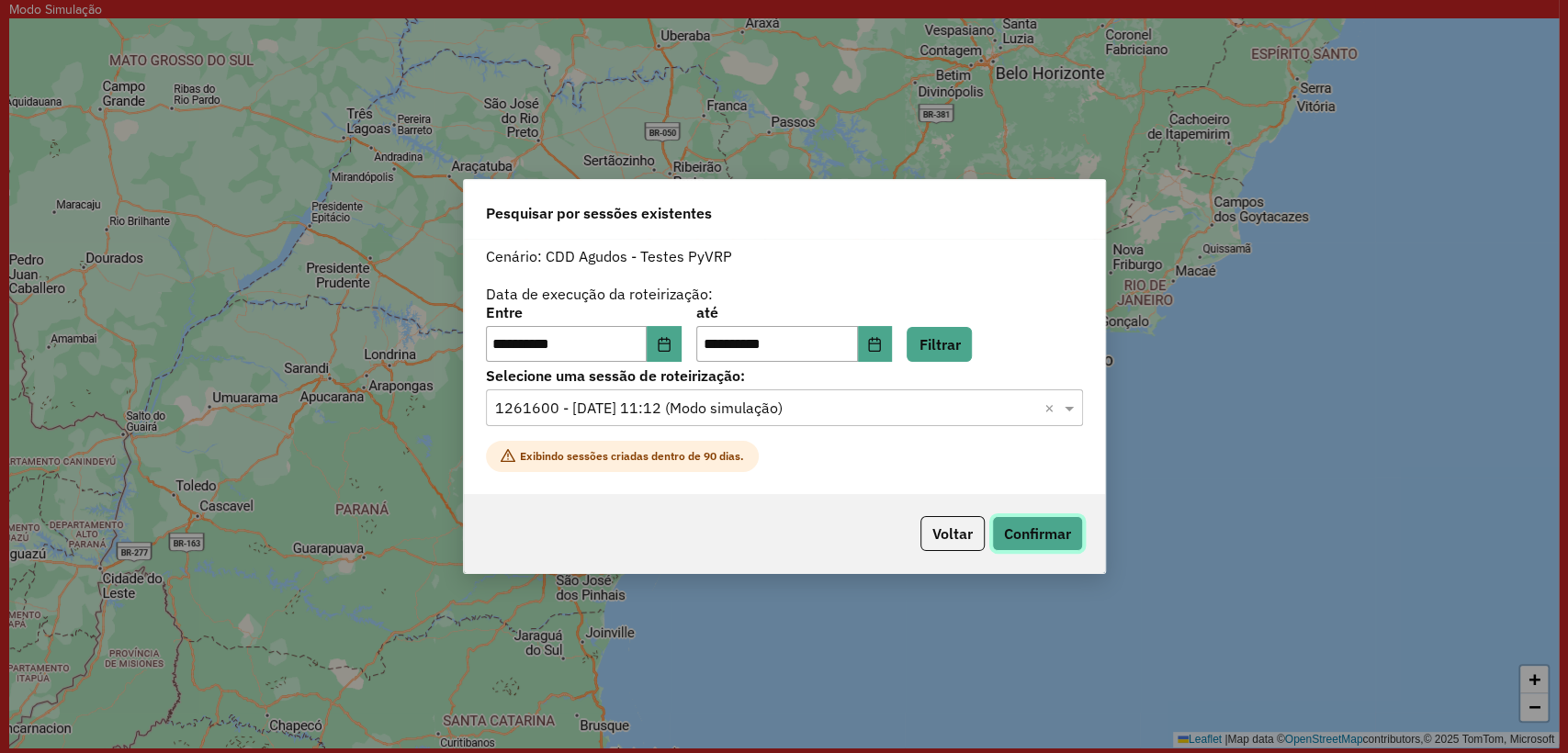
click at [1017, 531] on button "Confirmar" at bounding box center [1037, 533] width 91 height 35
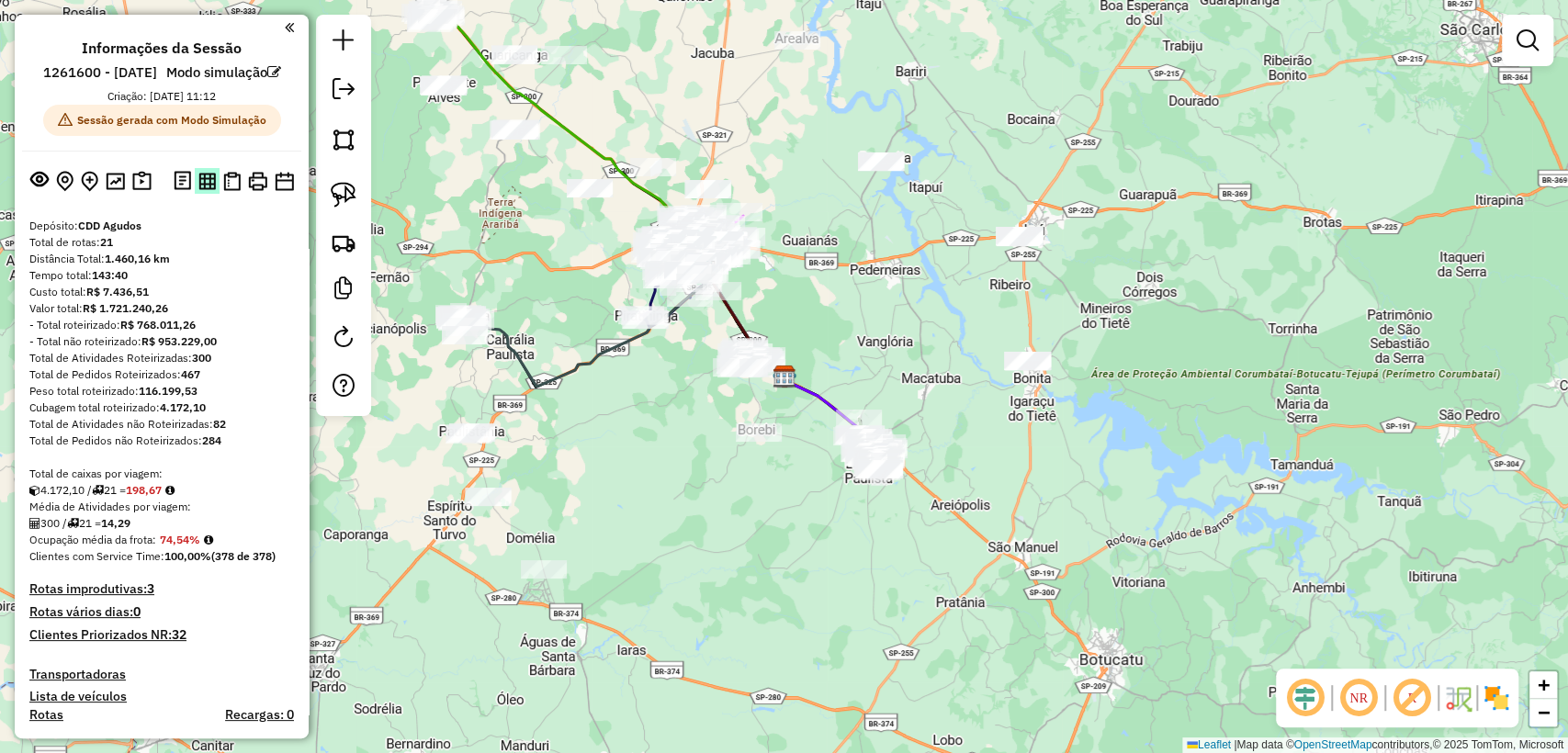
click at [202, 190] on img at bounding box center [207, 182] width 17 height 17
click at [231, 191] on img at bounding box center [232, 182] width 17 height 19
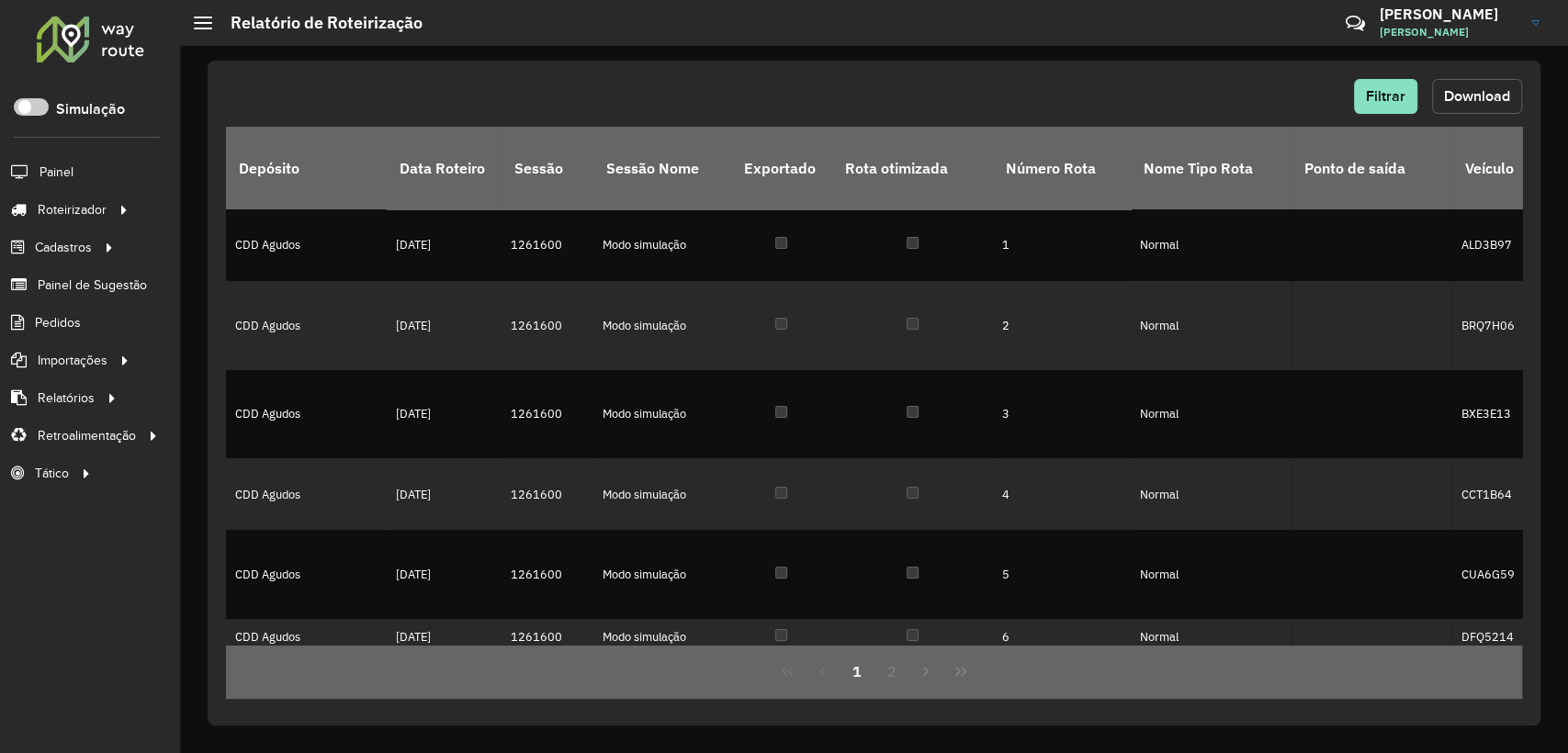
click at [1471, 103] on span "Download" at bounding box center [1476, 96] width 66 height 15
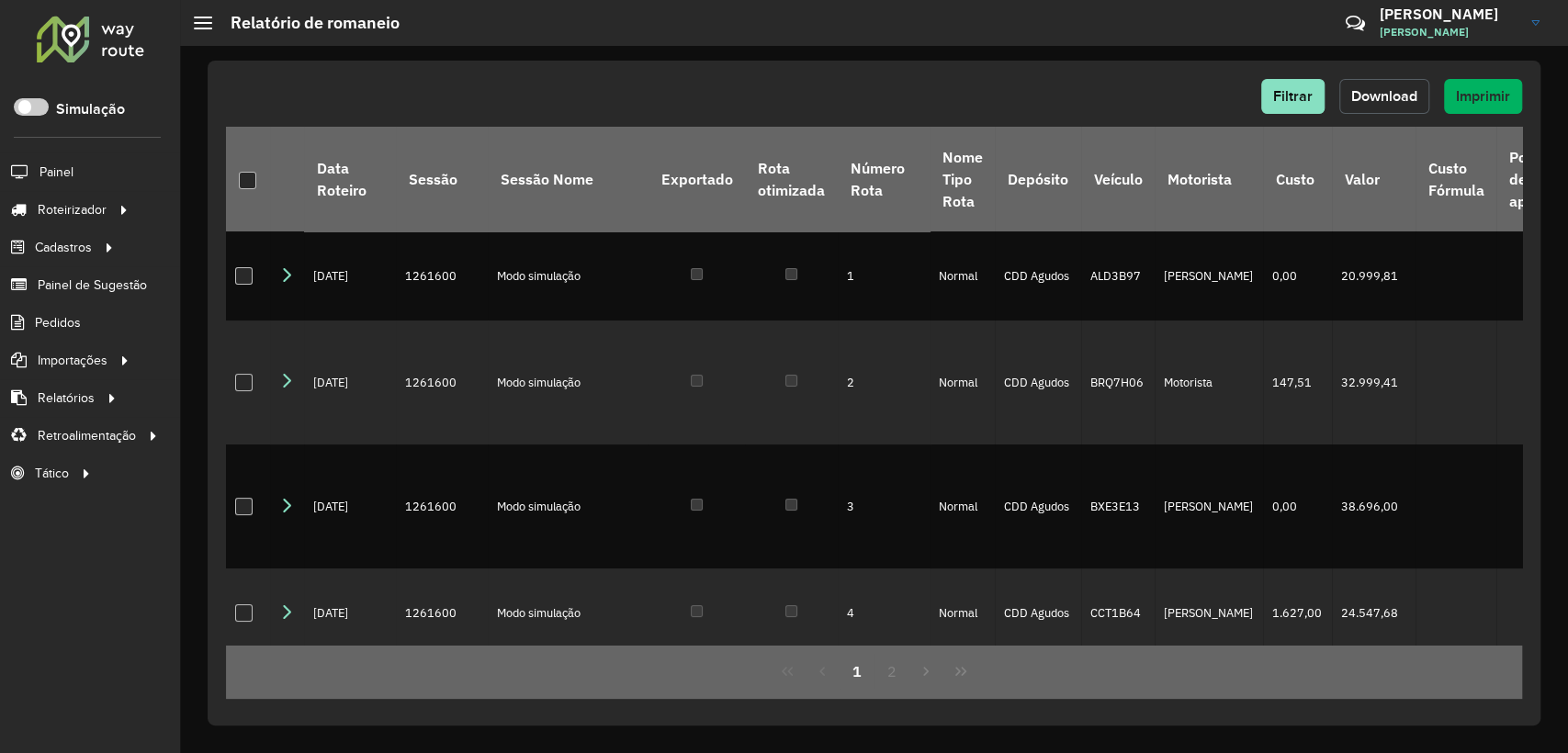
click at [1381, 92] on span "Download" at bounding box center [1384, 96] width 66 height 15
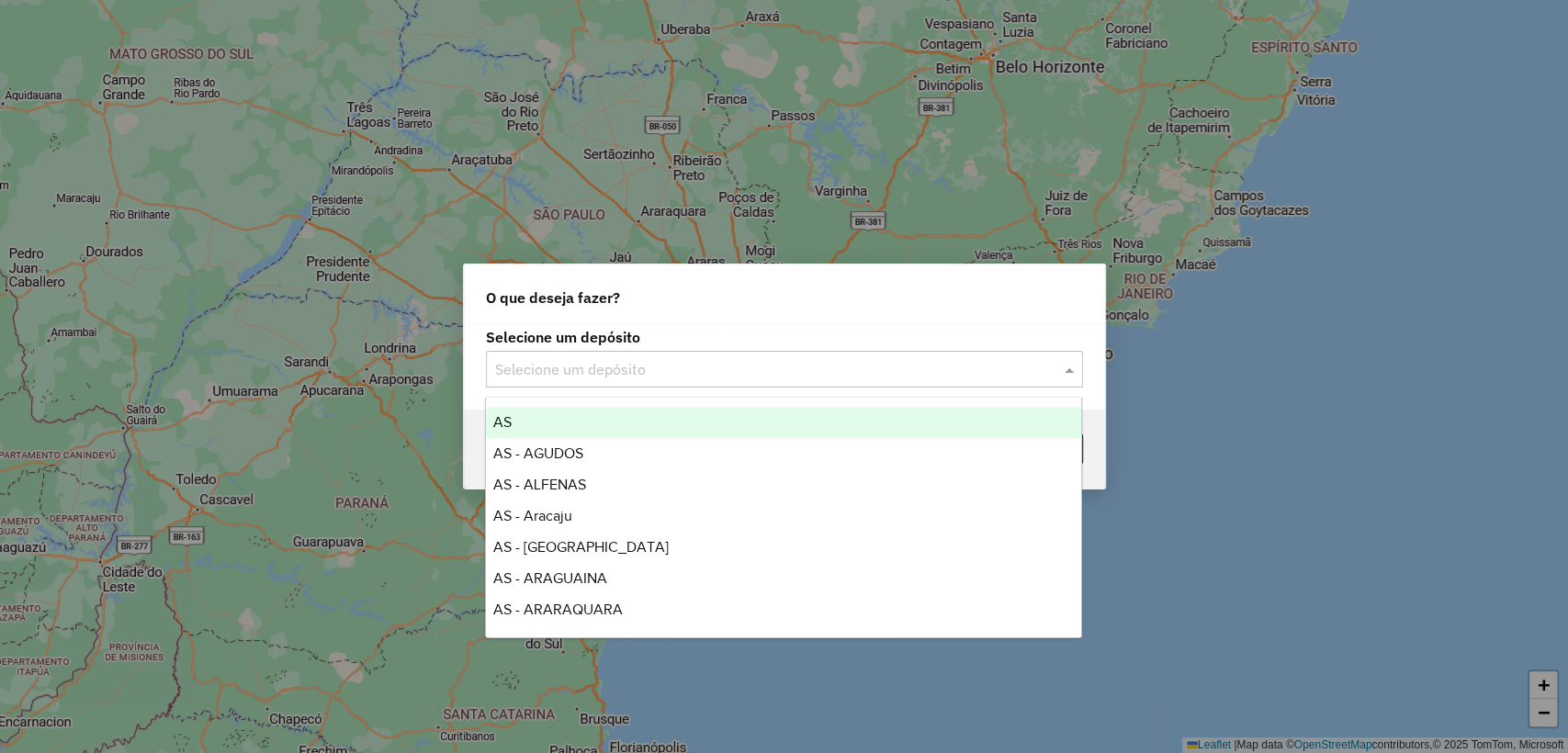
click at [704, 369] on input "text" at bounding box center [765, 370] width 542 height 22
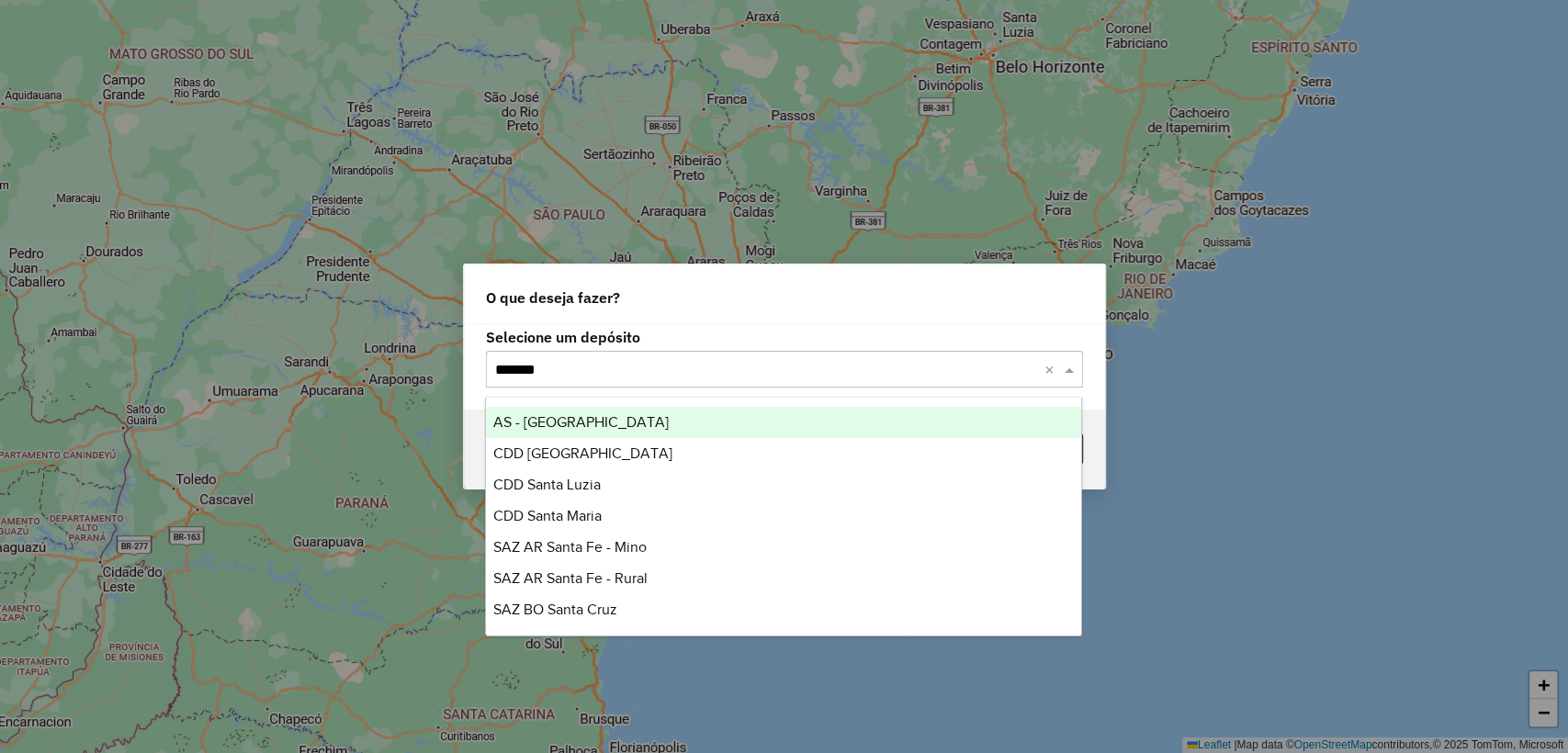
type input "********"
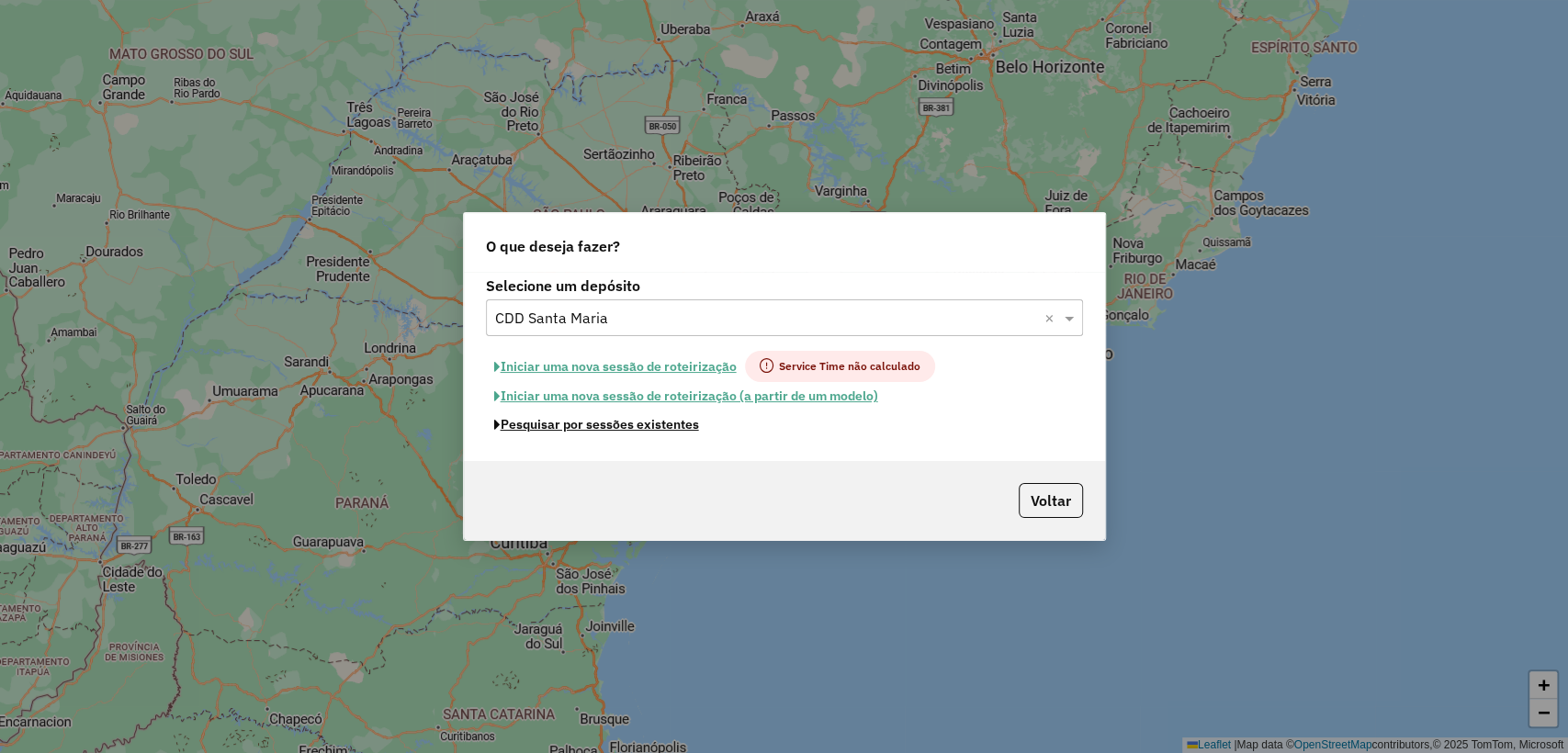
click at [669, 426] on button "Pesquisar por sessões existentes" at bounding box center [596, 425] width 222 height 29
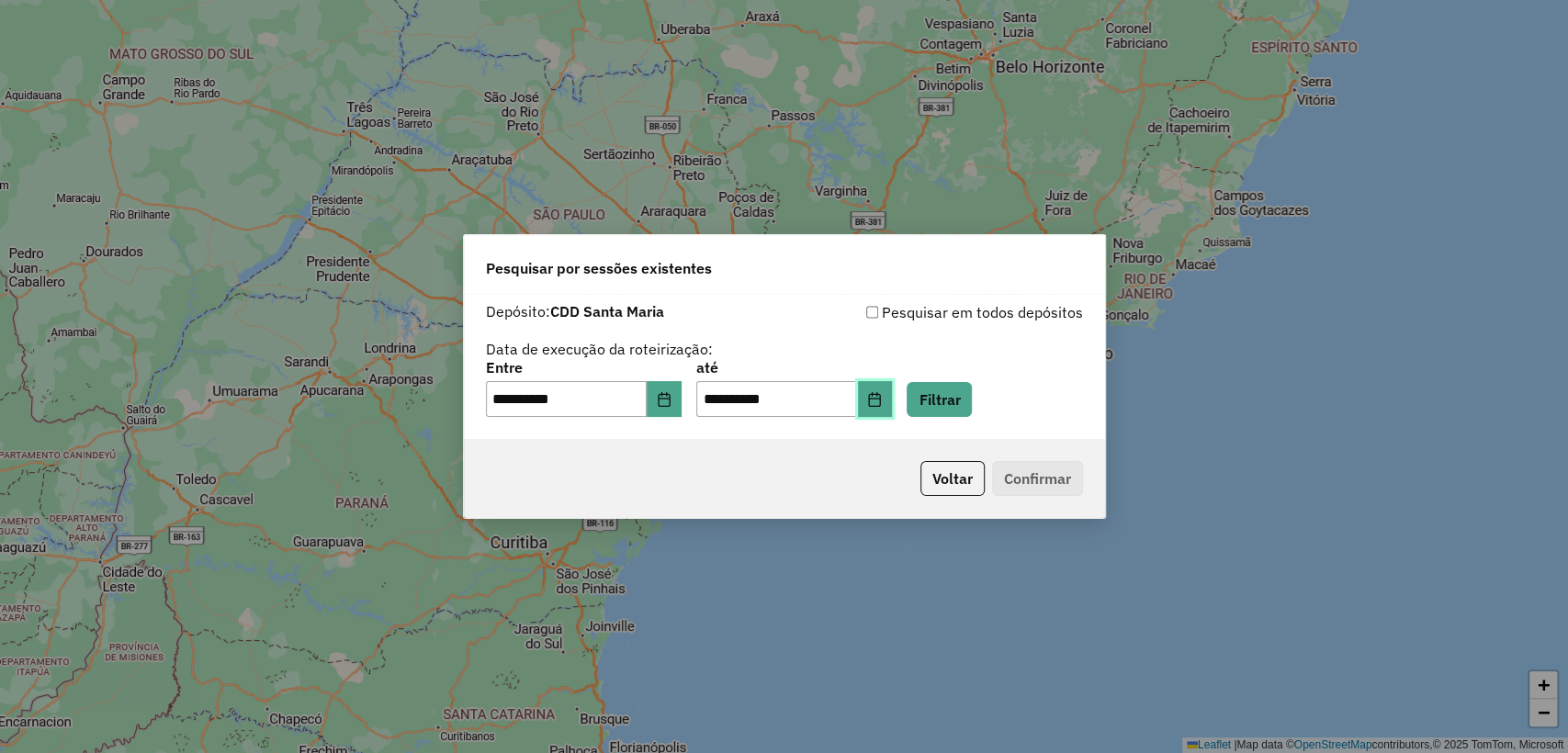
click at [882, 403] on icon "Choose Date" at bounding box center [873, 398] width 14 height 14
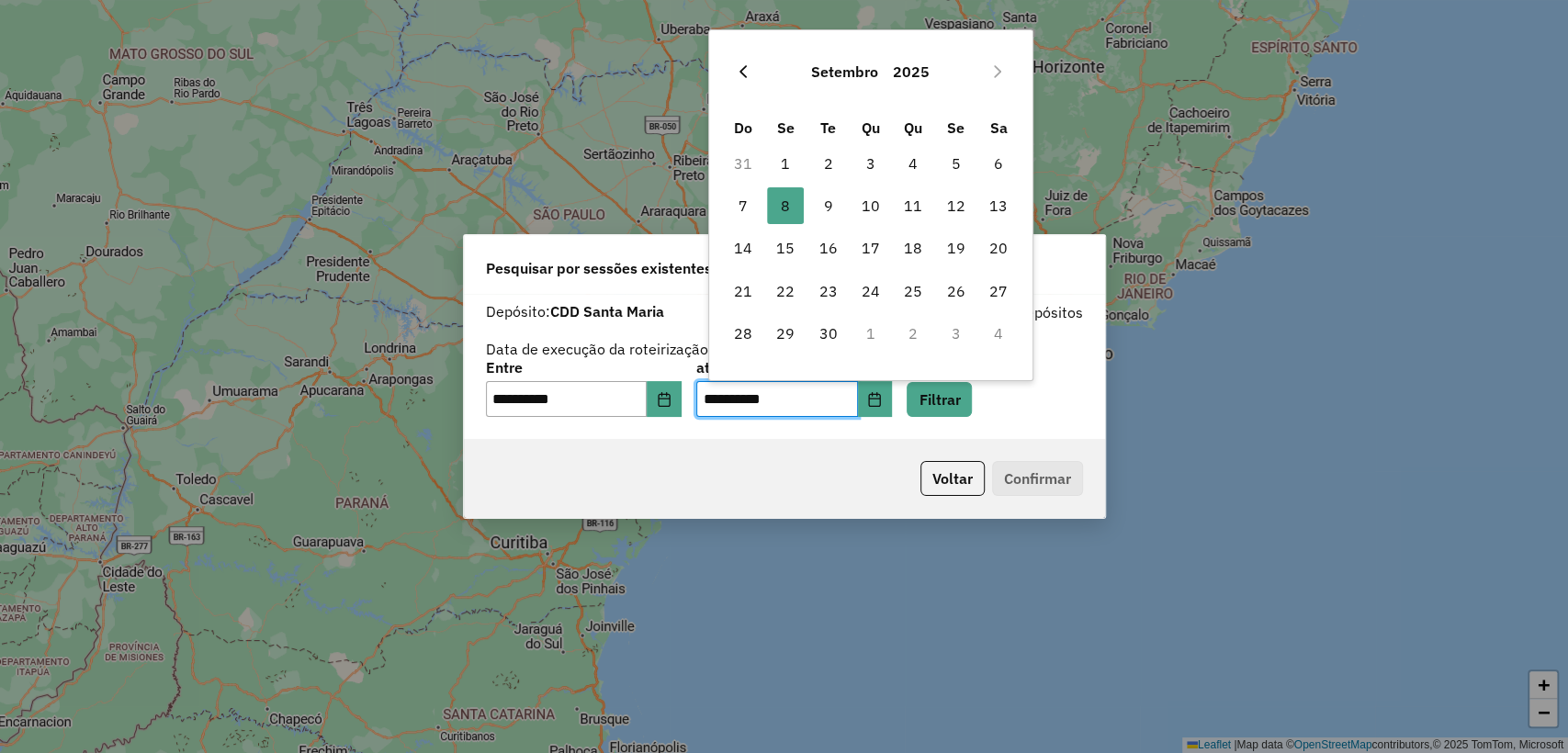
click at [743, 72] on icon "Previous Month" at bounding box center [742, 71] width 14 height 14
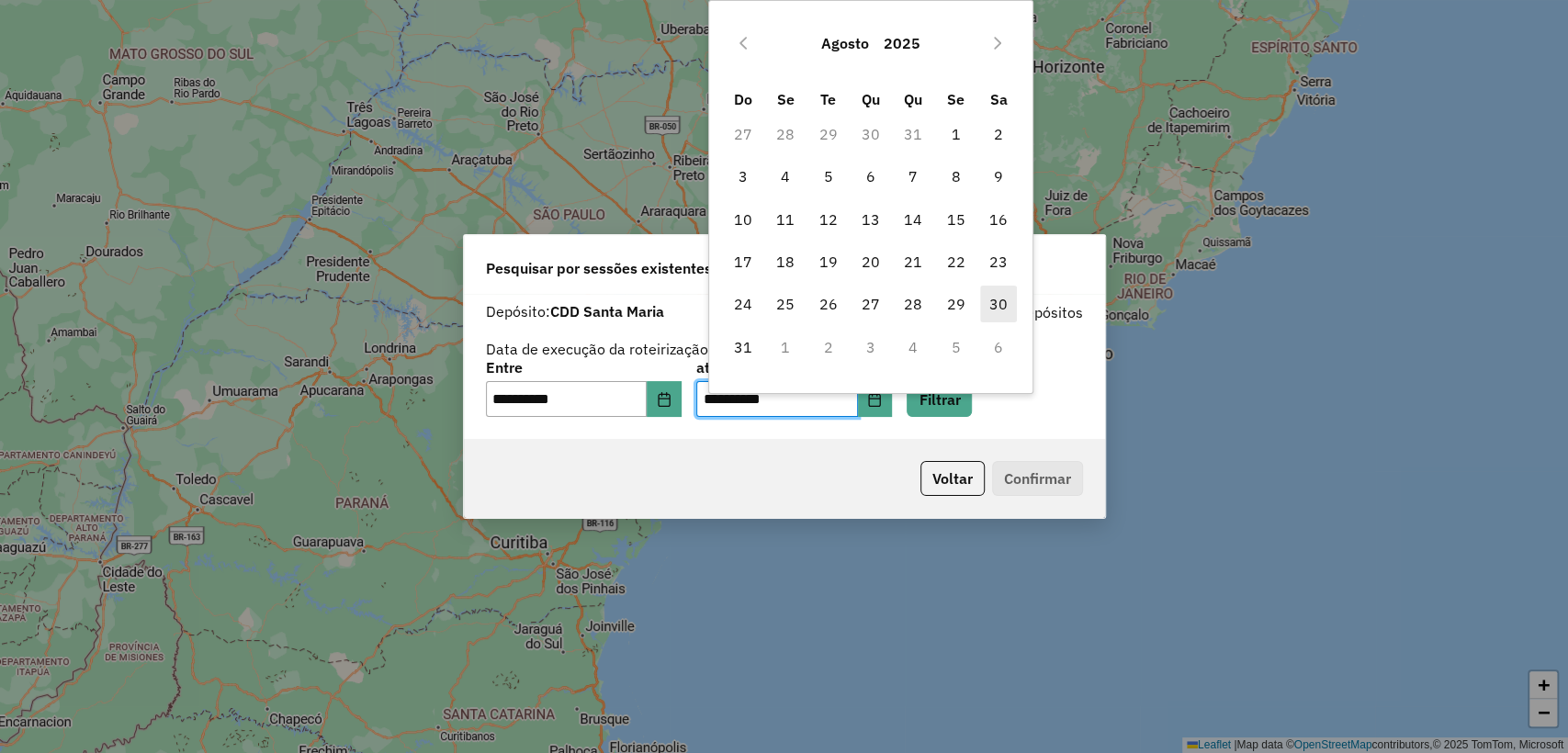
click at [999, 298] on span "30" at bounding box center [999, 304] width 36 height 36
type input "**********"
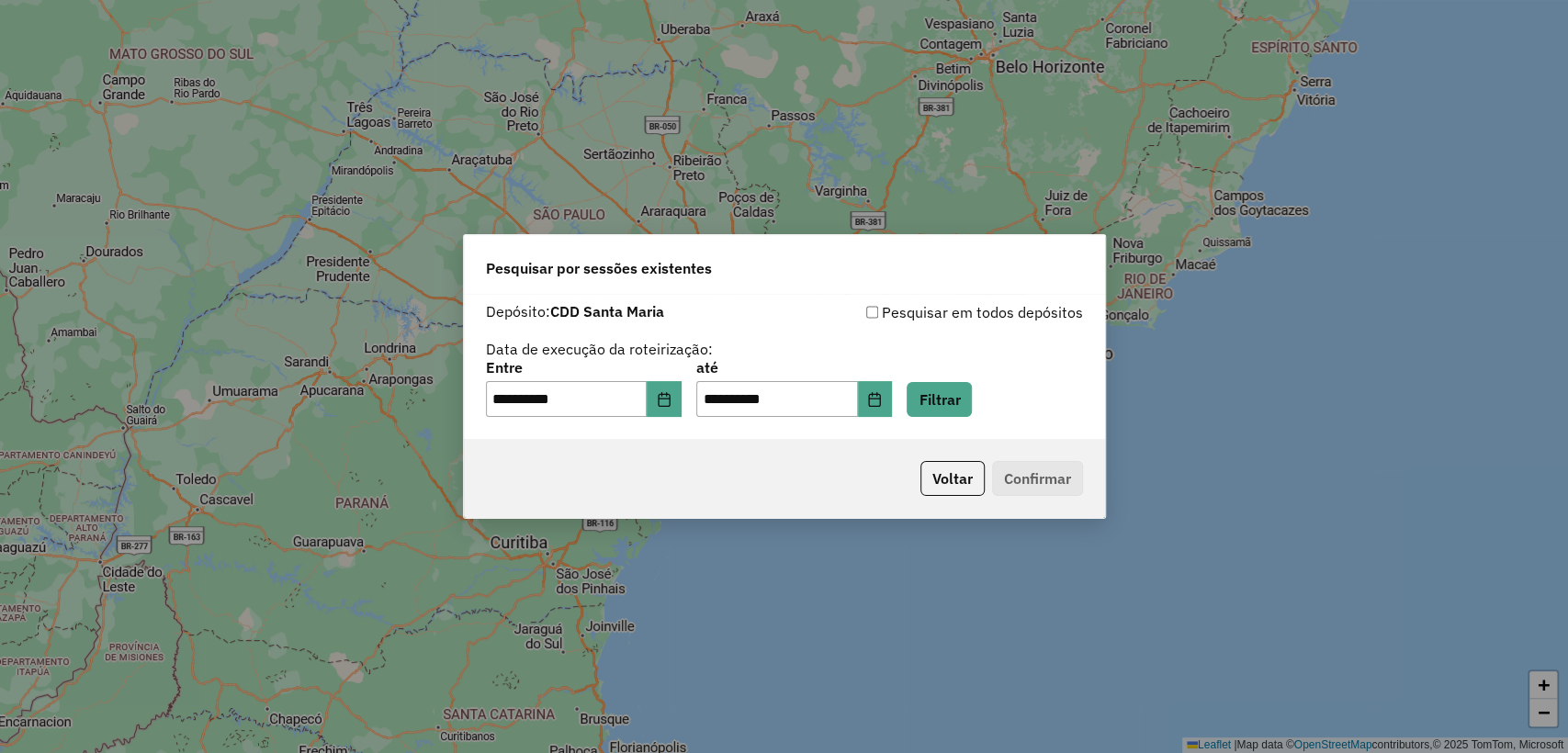
click at [962, 425] on div "**********" at bounding box center [784, 367] width 641 height 146
click at [959, 407] on button "Filtrar" at bounding box center [939, 399] width 65 height 35
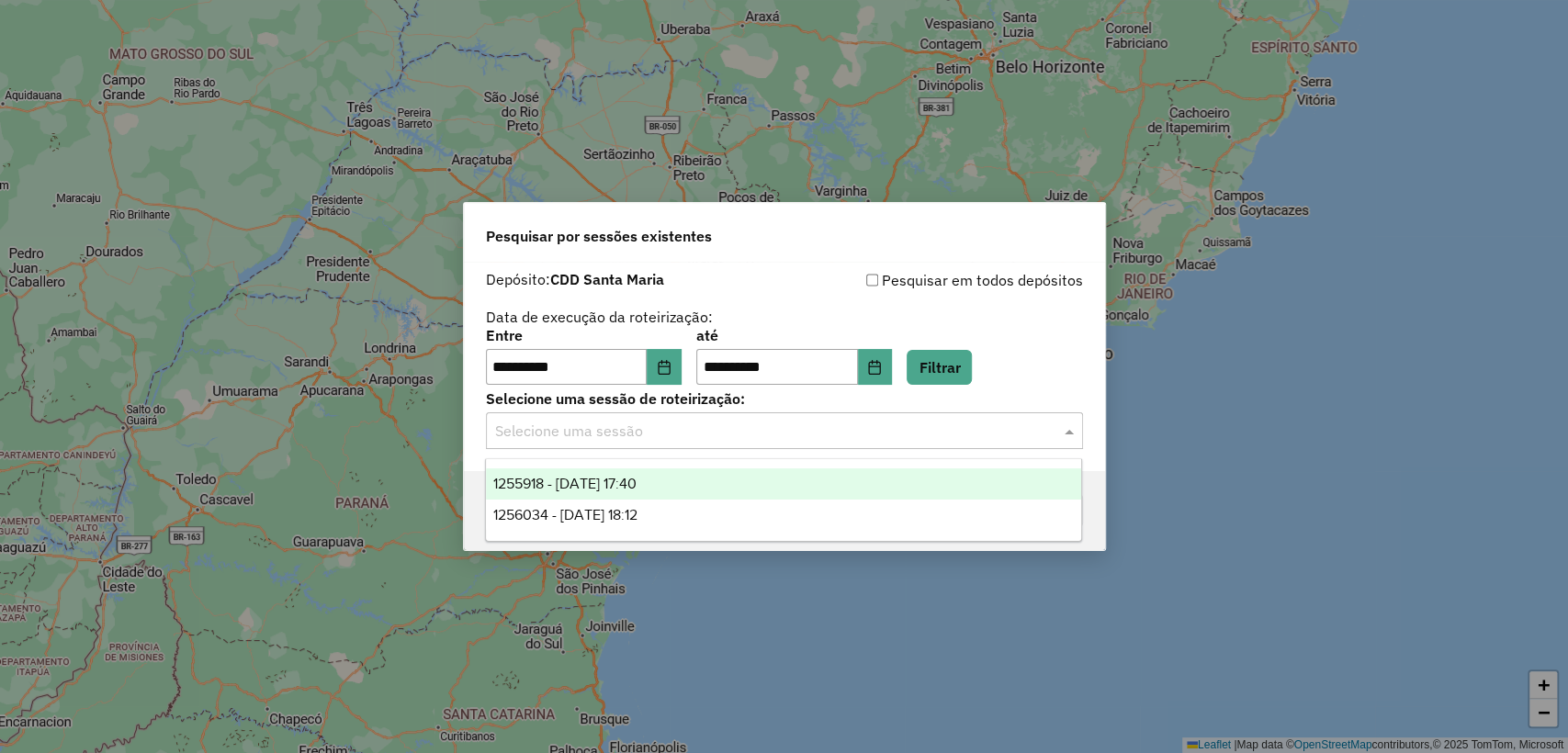
click at [754, 440] on input "text" at bounding box center [765, 431] width 542 height 22
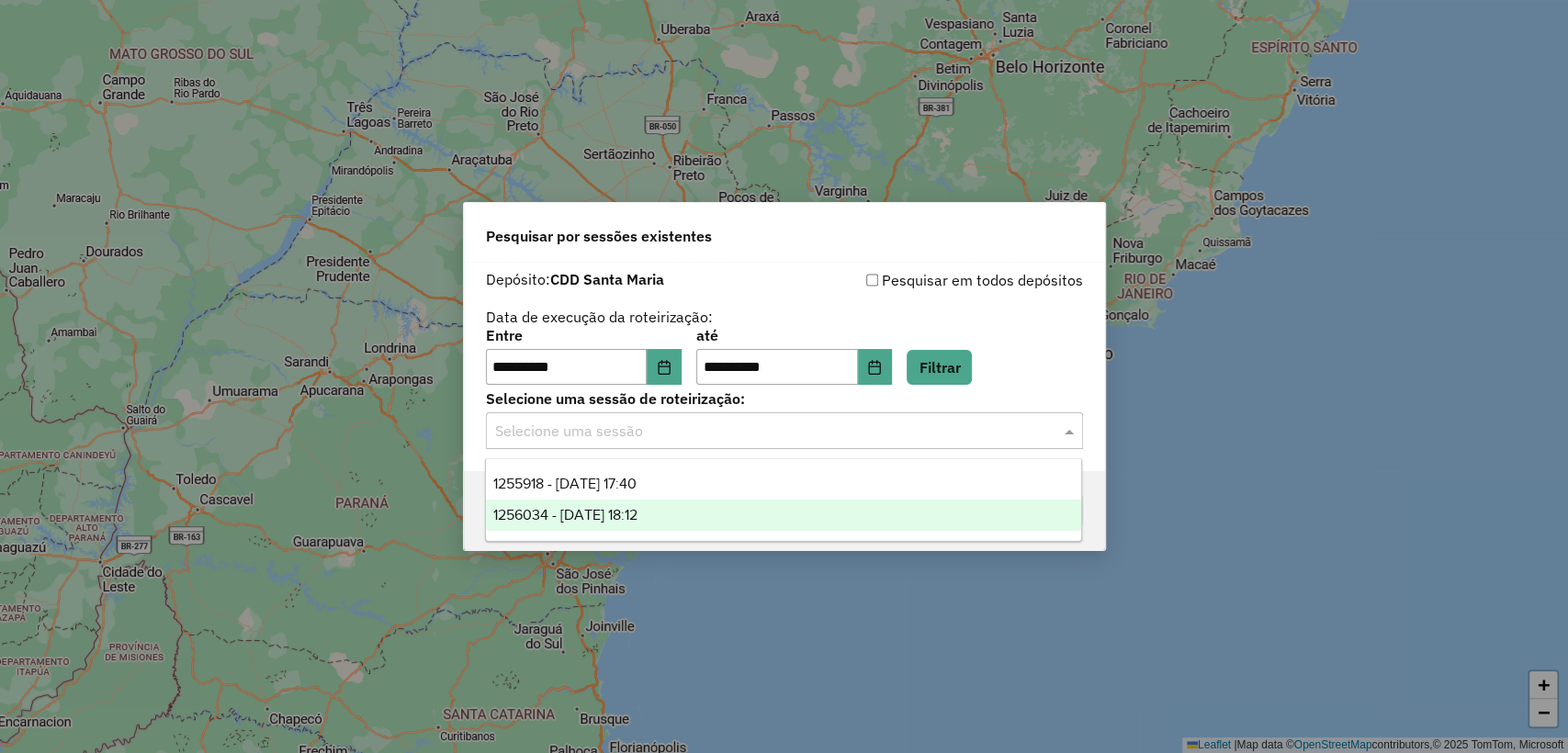
click at [756, 512] on div "1256034 - [DATE] 18:12" at bounding box center [783, 515] width 595 height 32
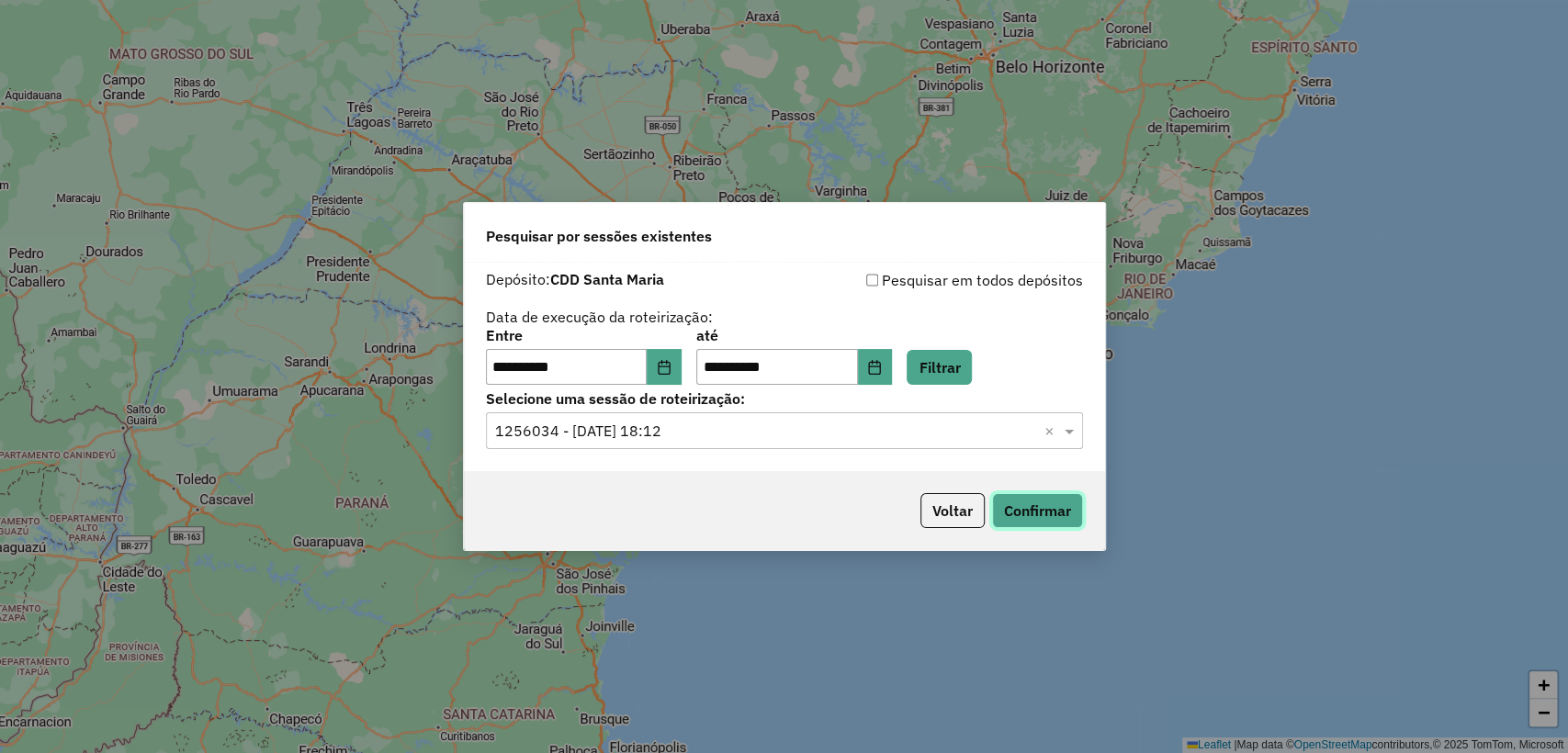
click at [1071, 524] on button "Confirmar" at bounding box center [1037, 510] width 91 height 35
click at [957, 357] on button "Filtrar" at bounding box center [939, 367] width 65 height 35
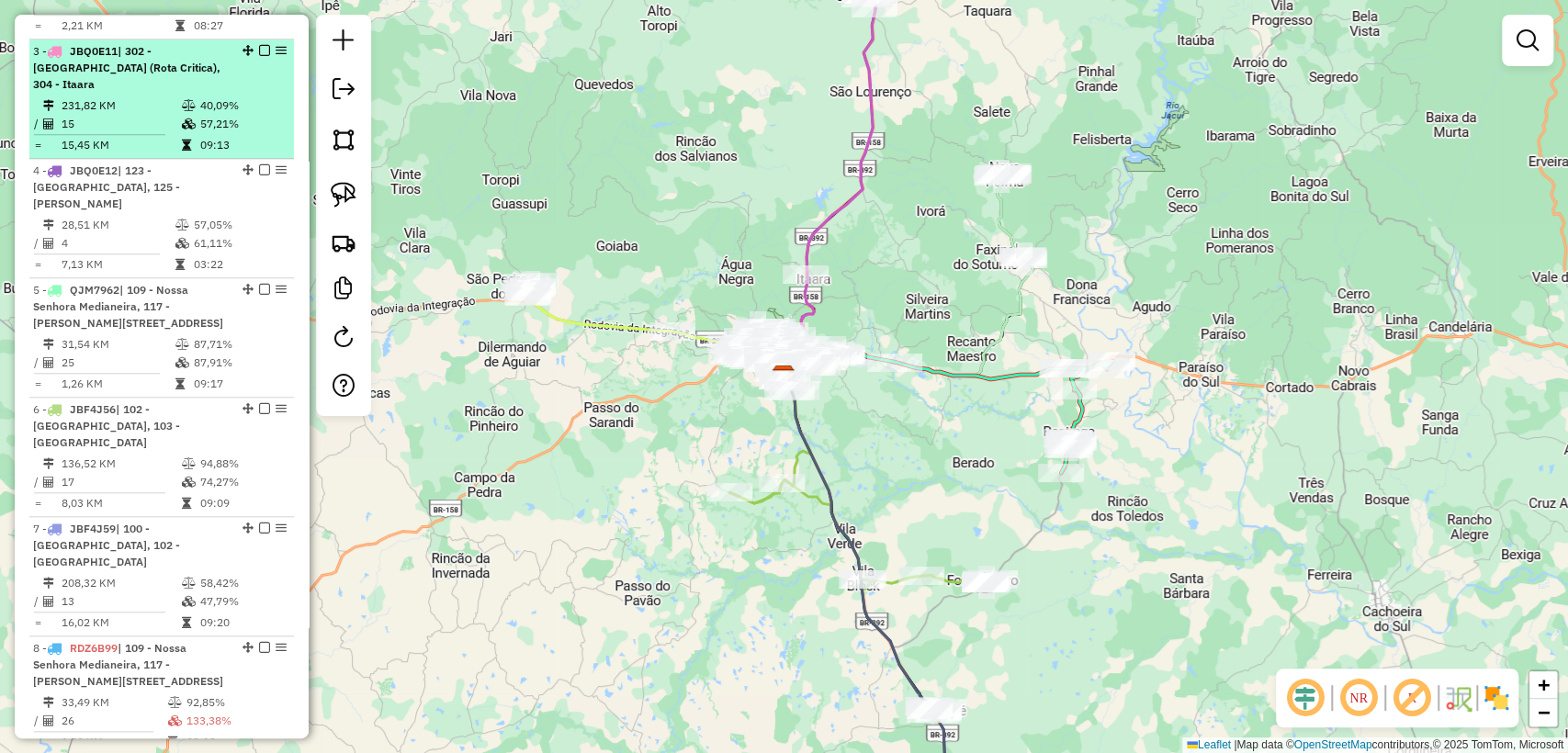
scroll to position [1530, 0]
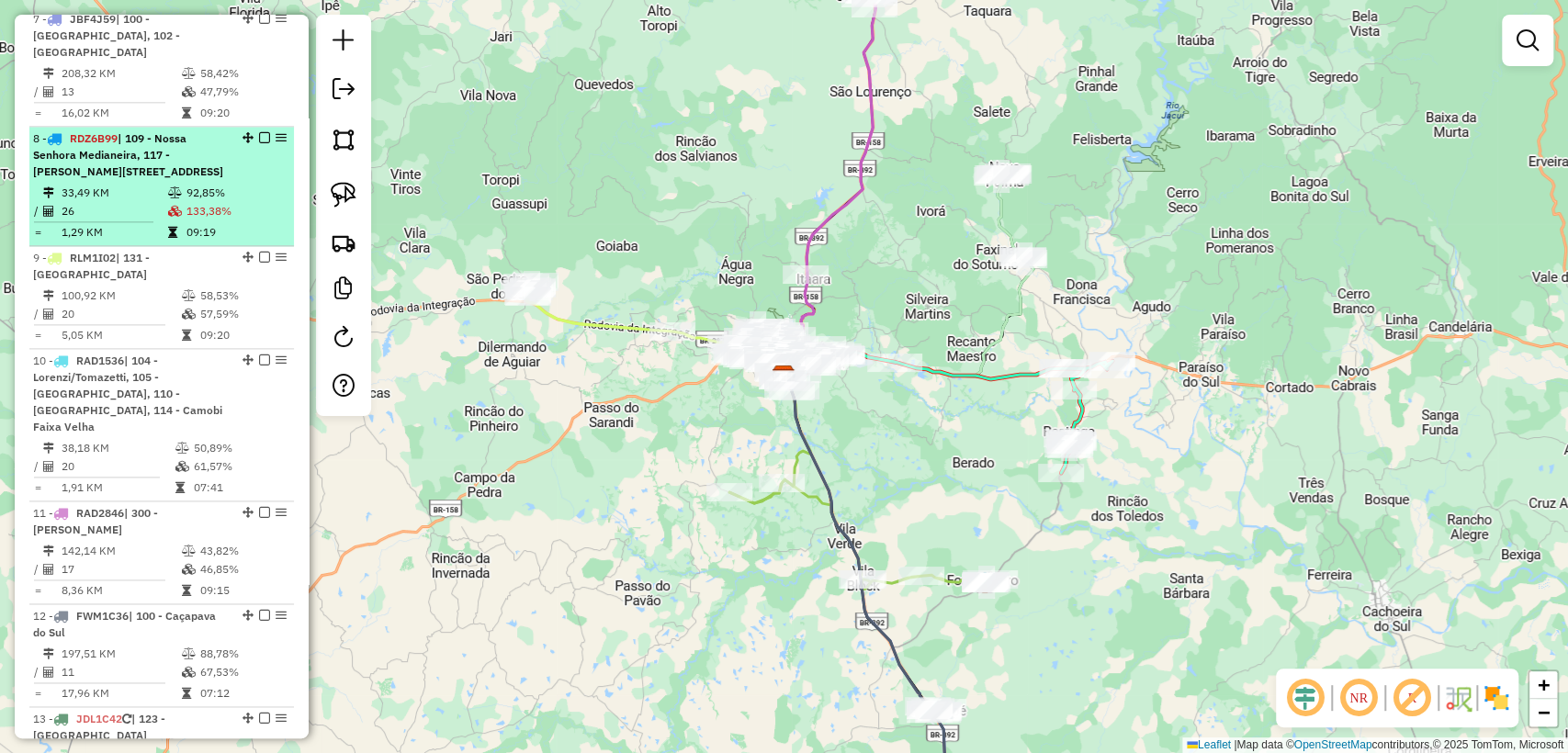
click at [227, 185] on table "33,49 KM 92,85% / 26 133,38% = 1,29 KM 09:19" at bounding box center [161, 212] width 257 height 58
select select "**********"
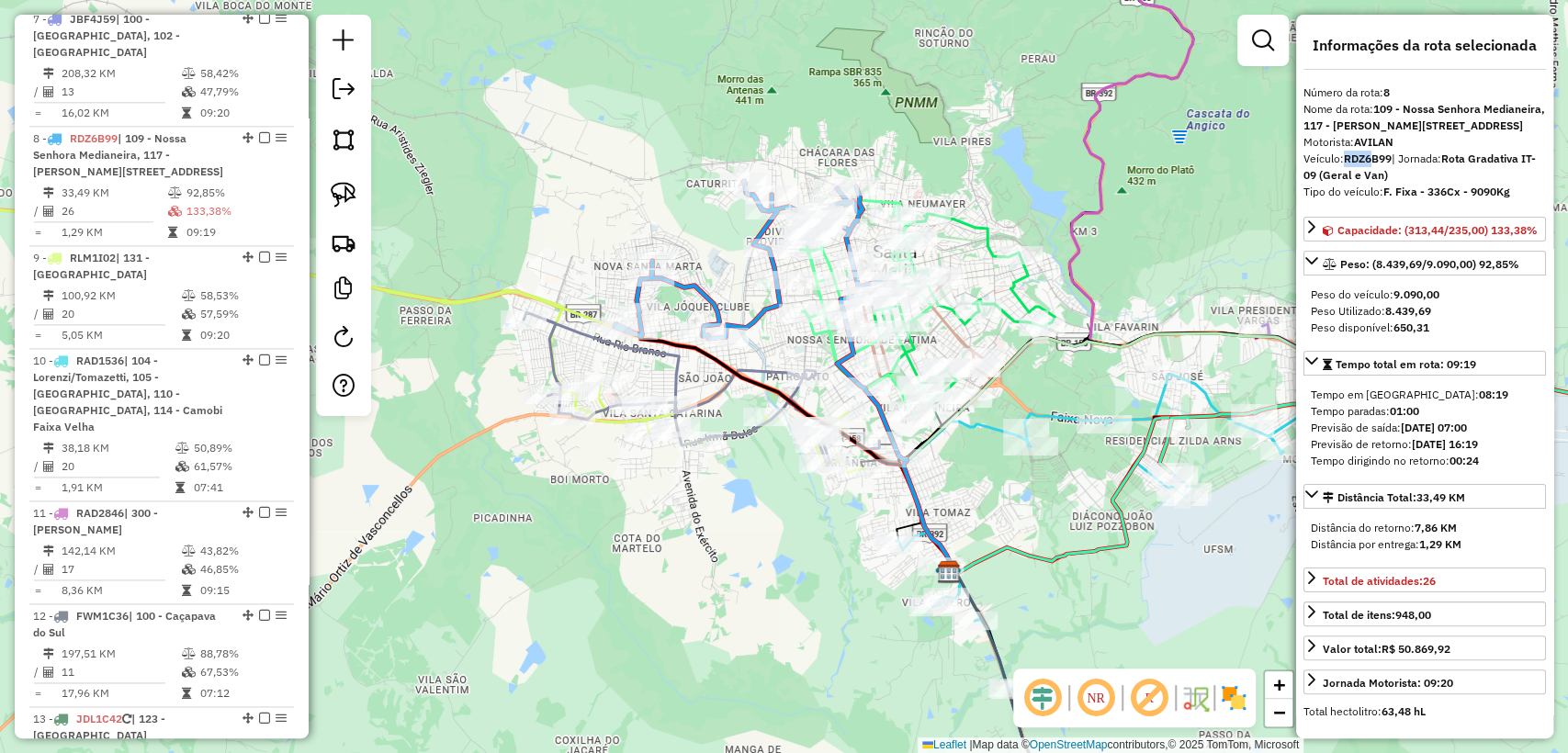
drag, startPoint x: 1347, startPoint y: 195, endPoint x: 1390, endPoint y: 202, distance: 43.6
click at [1371, 165] on strong "RDZ6B99" at bounding box center [1367, 159] width 48 height 13
drag, startPoint x: 1477, startPoint y: 210, endPoint x: 1466, endPoint y: 202, distance: 13.6
click at [1474, 183] on div "Veículo: RDZ6B99 | Jornada: Rota Gradativa IT-09 (Geral e Van)" at bounding box center [1425, 167] width 243 height 33
drag, startPoint x: 1446, startPoint y: 187, endPoint x: 1467, endPoint y: 202, distance: 25.8
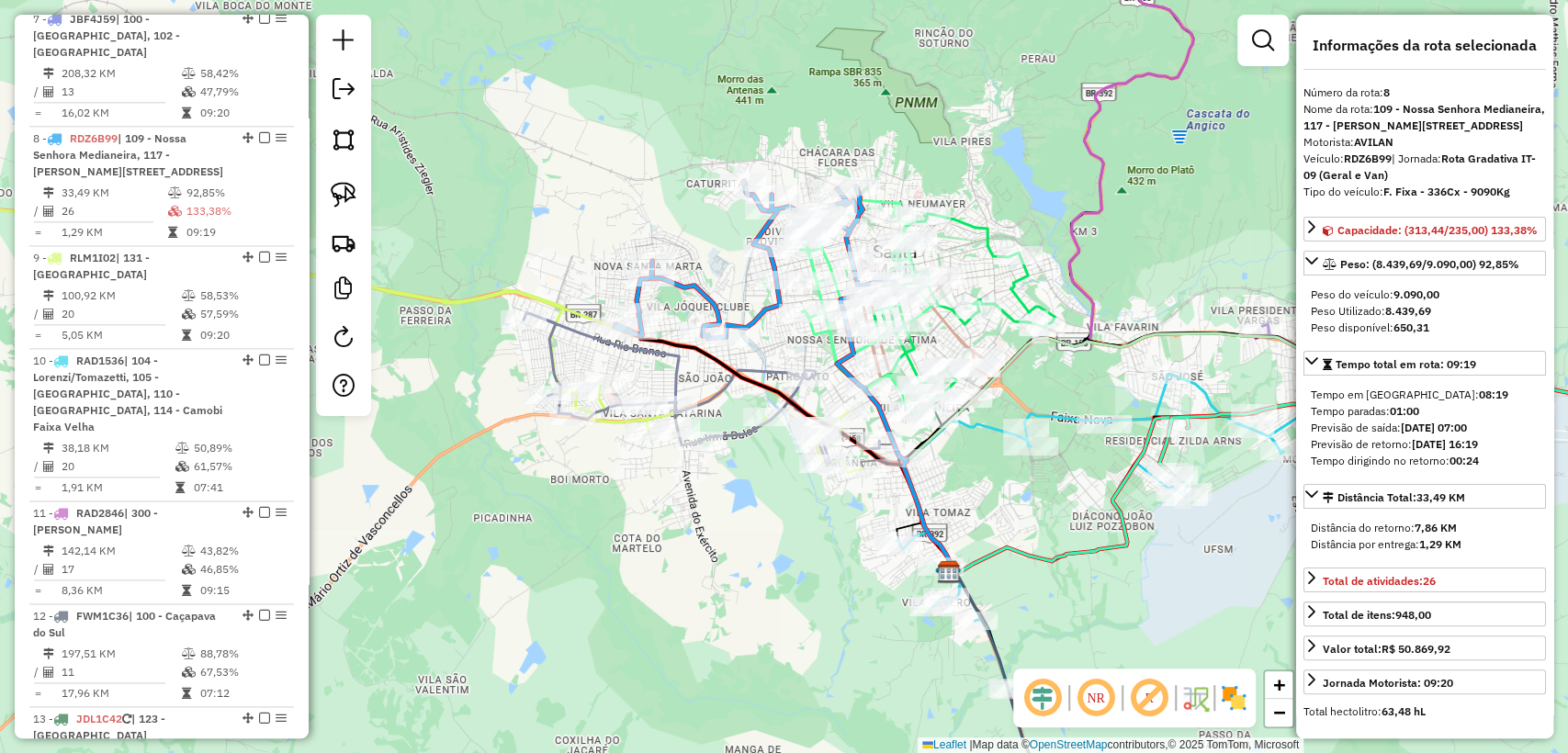
click at [1467, 183] on div "Veículo: RDZ6B99 | Jornada: Rota Gradativa IT-09 (Geral e Van)" at bounding box center [1425, 167] width 243 height 33
drag, startPoint x: 1424, startPoint y: 225, endPoint x: 1455, endPoint y: 228, distance: 31.1
click at [1458, 199] on strong "F. Fixa - 336Cx - 9090Kg" at bounding box center [1447, 191] width 127 height 13
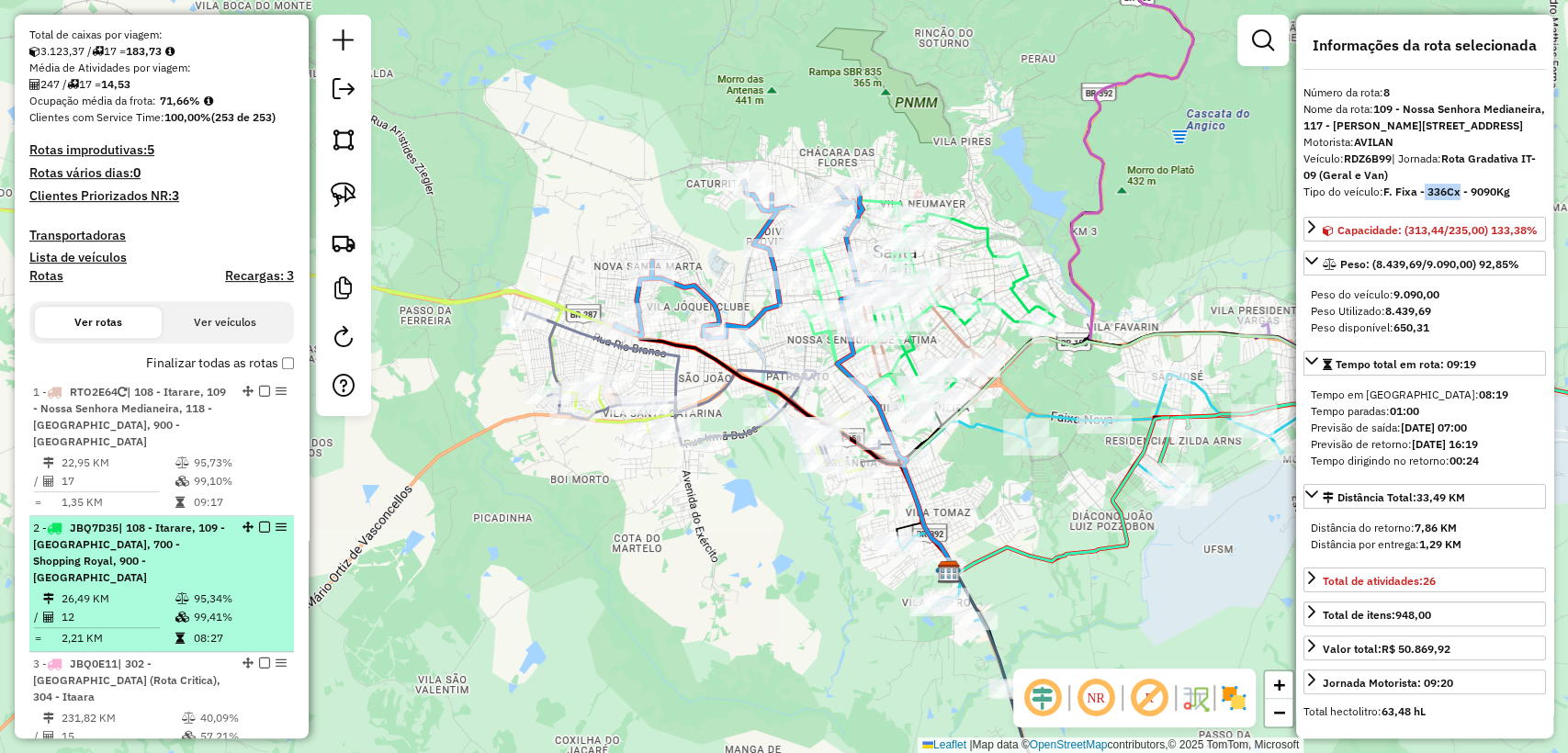
scroll to position [0, 0]
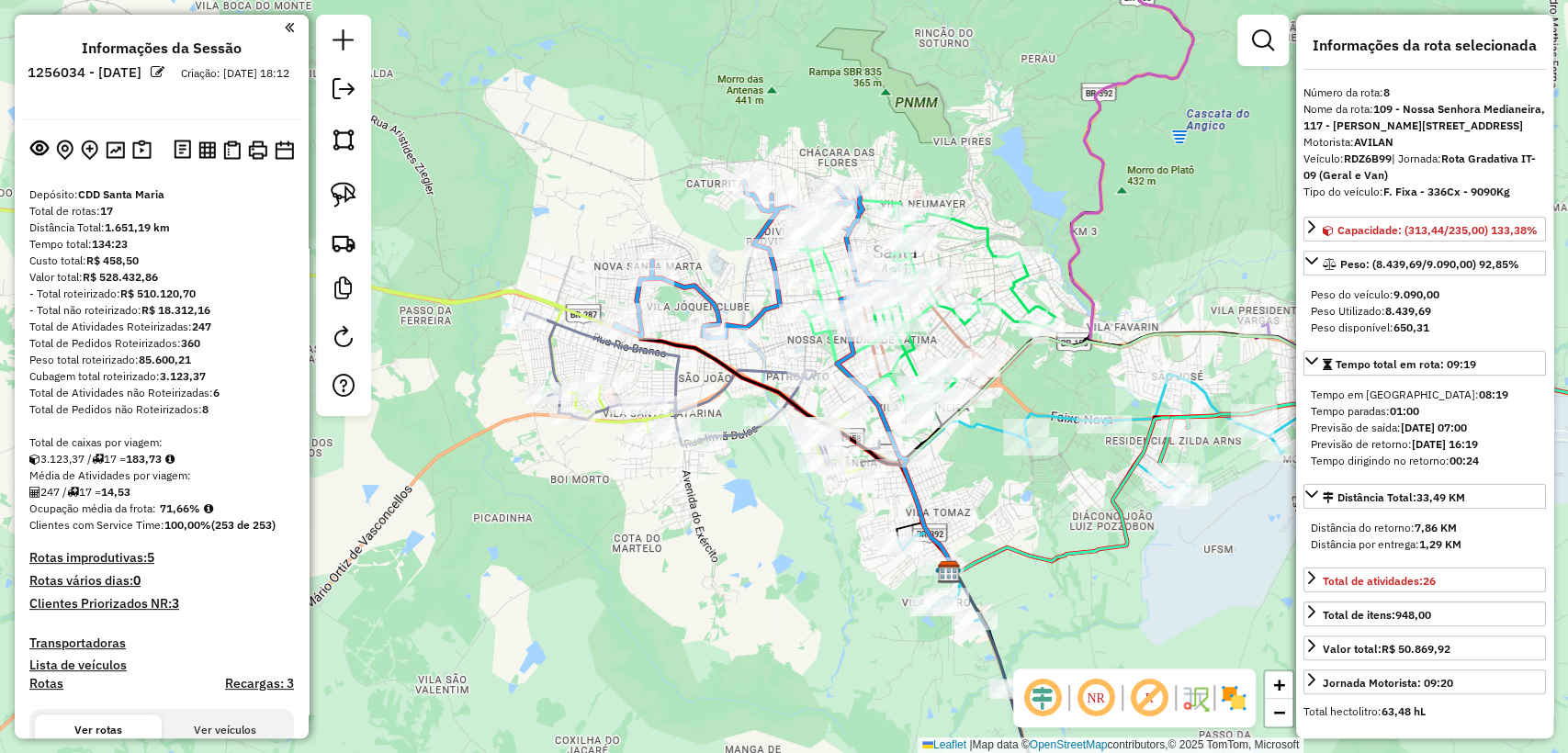
click at [1508, 232] on div "**********" at bounding box center [1424, 376] width 257 height 723
click at [1458, 237] on span "Capacidade: (313,44/235,00) 133,38%" at bounding box center [1437, 230] width 201 height 13
